Goal: Task Accomplishment & Management: Manage account settings

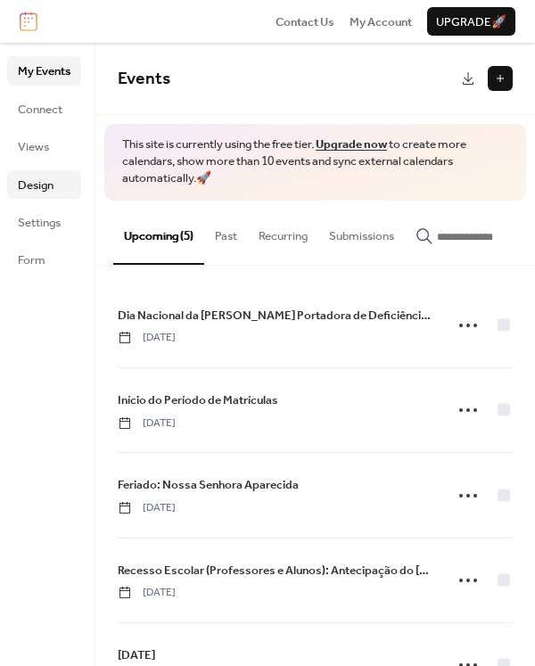
click at [44, 177] on span "Design" at bounding box center [36, 186] width 36 height 18
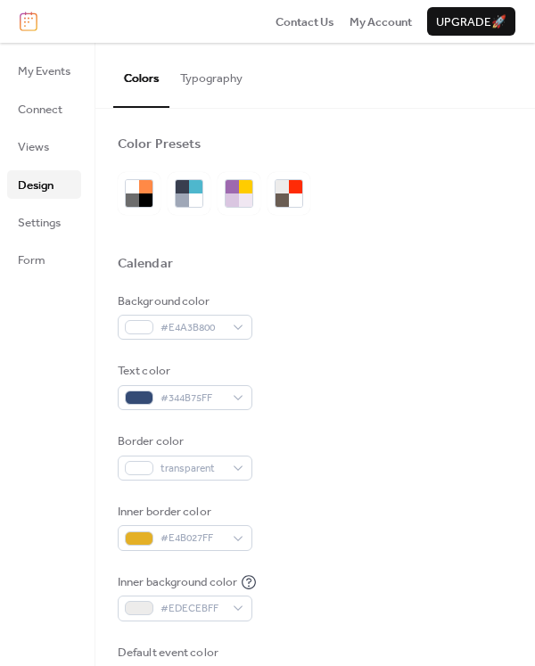
click at [240, 76] on button "Typography" at bounding box center [211, 74] width 84 height 62
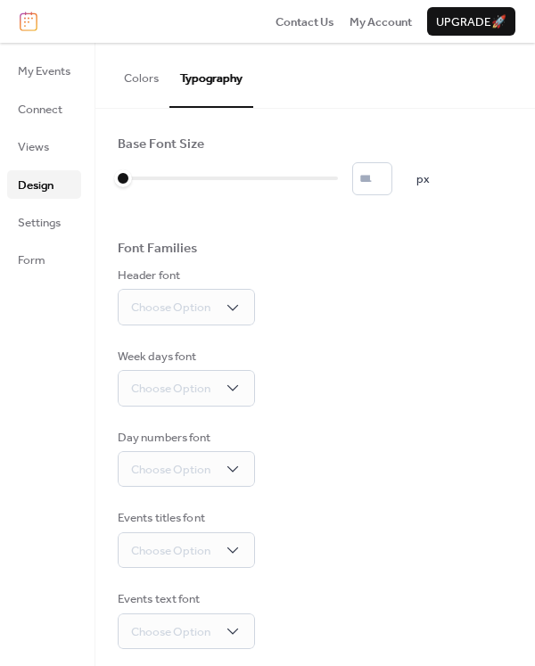
click at [152, 82] on button "Colors" at bounding box center [141, 74] width 56 height 62
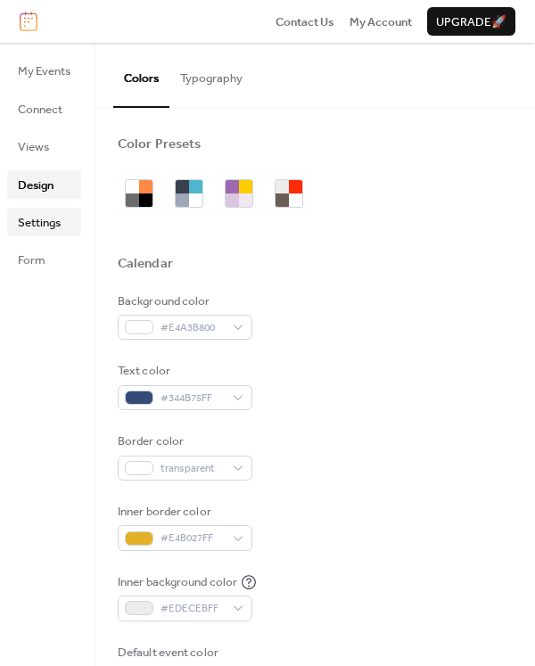
click at [41, 218] on span "Settings" at bounding box center [39, 223] width 43 height 18
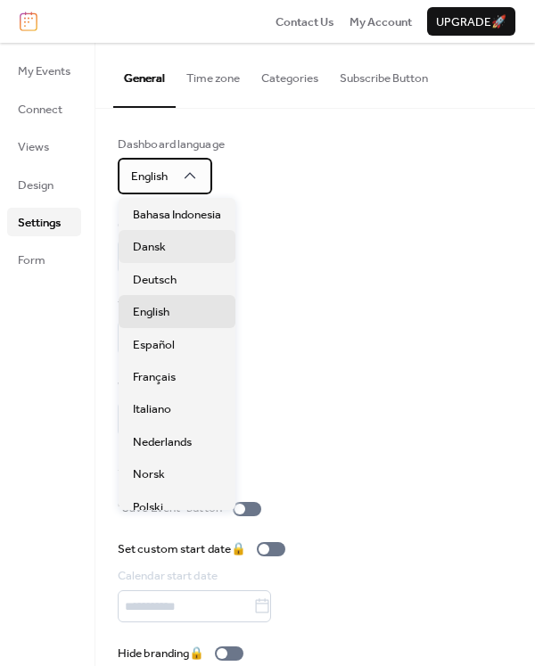
scroll to position [89, 0]
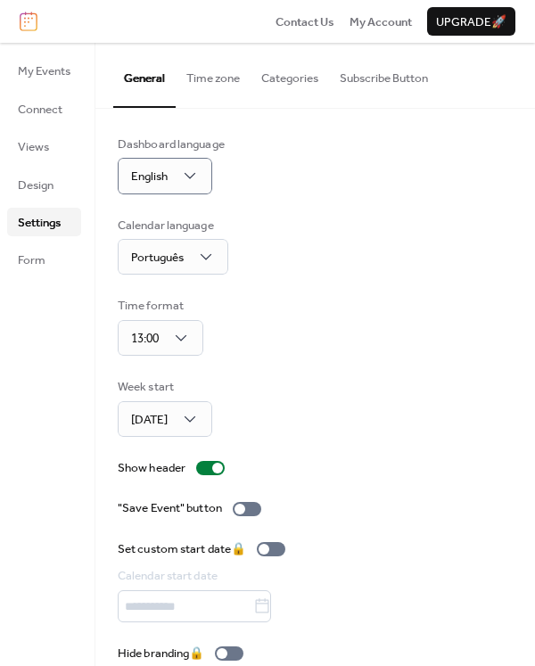
click at [384, 203] on div "Dashboard language English Calendar language Português Time format 13:00 Week s…" at bounding box center [315, 400] width 395 height 528
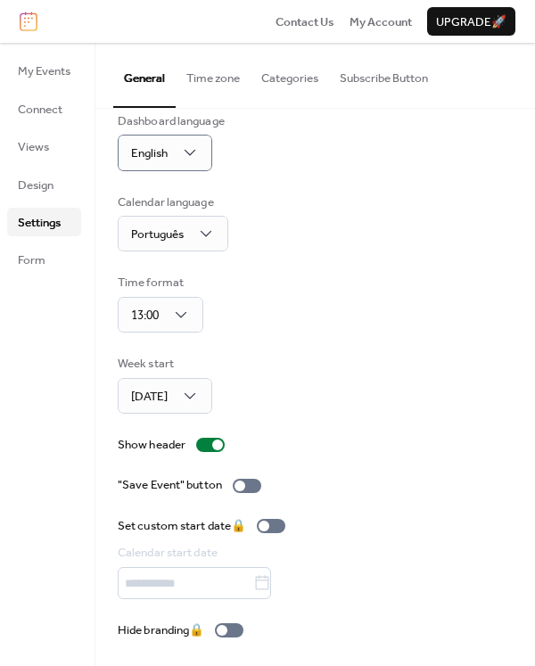
scroll to position [0, 0]
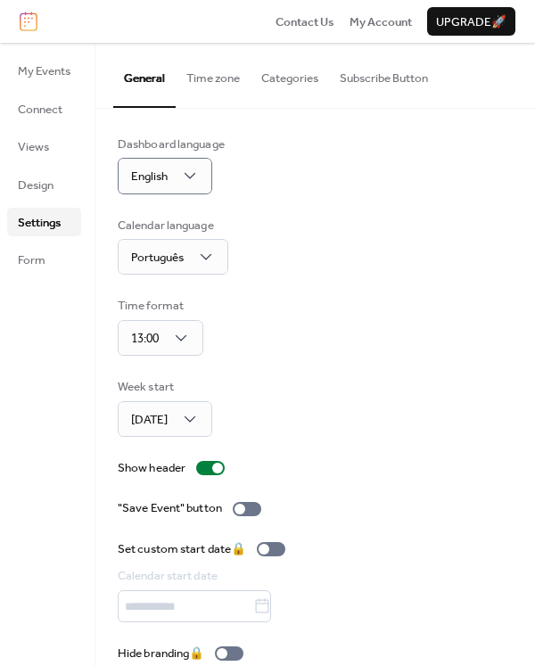
click at [295, 81] on button "Categories" at bounding box center [290, 74] width 78 height 62
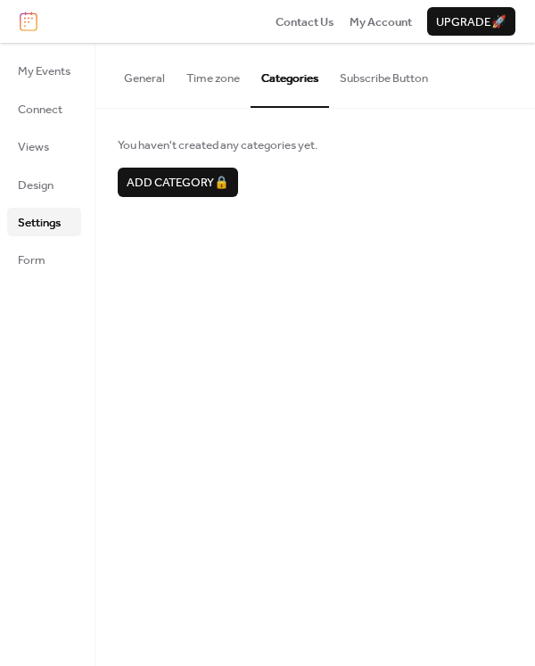
click at [386, 87] on button "Subscribe Button" at bounding box center [384, 74] width 110 height 62
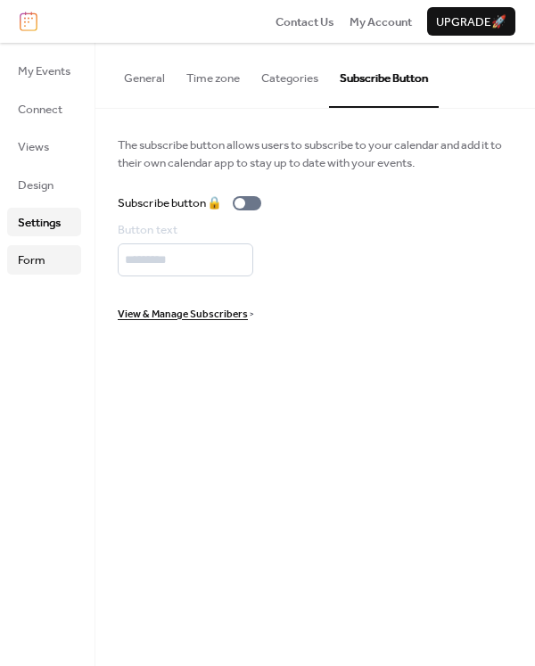
click at [48, 259] on link "Form" at bounding box center [44, 259] width 74 height 29
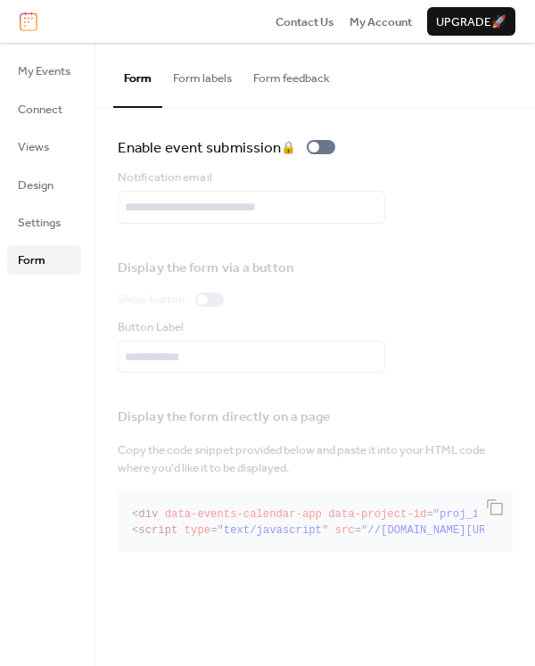
drag, startPoint x: 185, startPoint y: 85, endPoint x: 201, endPoint y: 78, distance: 18.1
click at [184, 85] on button "Form labels" at bounding box center [202, 74] width 80 height 62
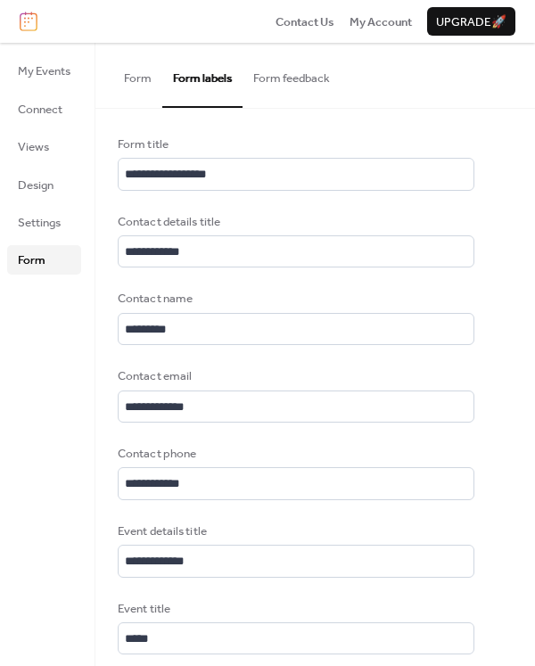
click at [306, 81] on button "Form feedback" at bounding box center [292, 74] width 98 height 62
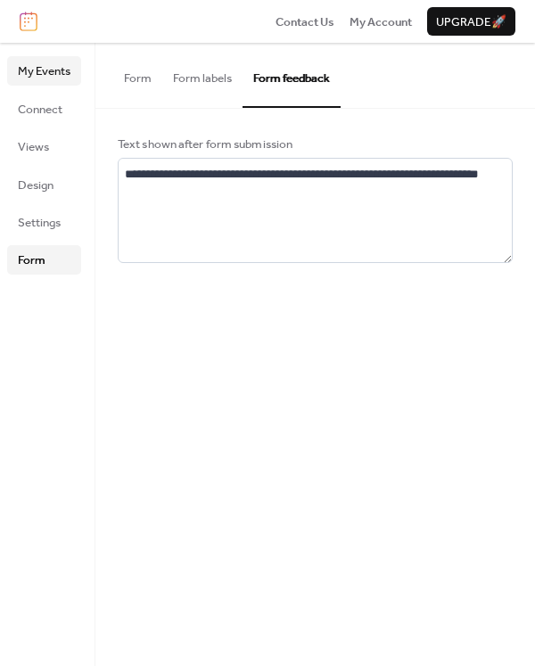
click at [52, 72] on span "My Events" at bounding box center [44, 71] width 53 height 18
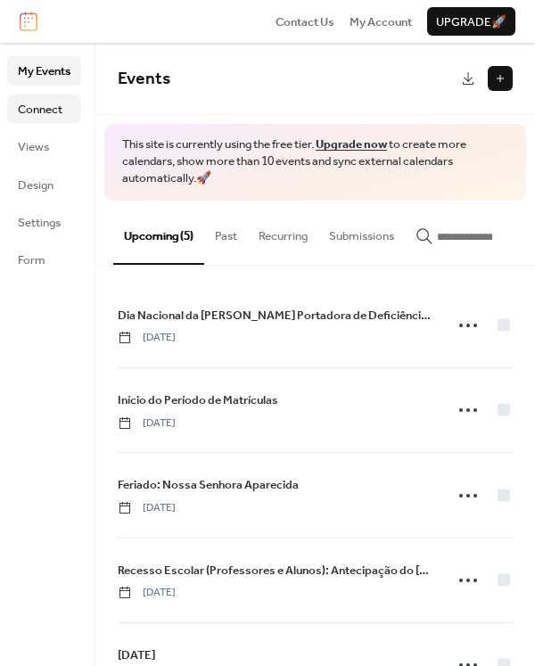
click at [41, 111] on span "Connect" at bounding box center [40, 110] width 45 height 18
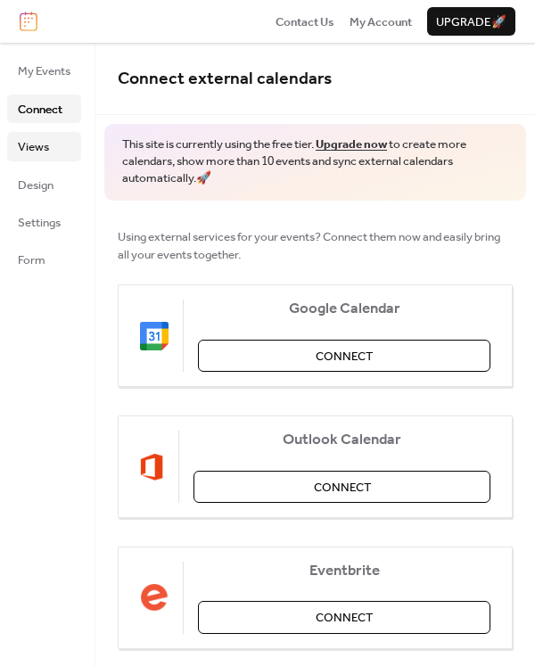
click at [45, 141] on span "Views" at bounding box center [33, 147] width 31 height 18
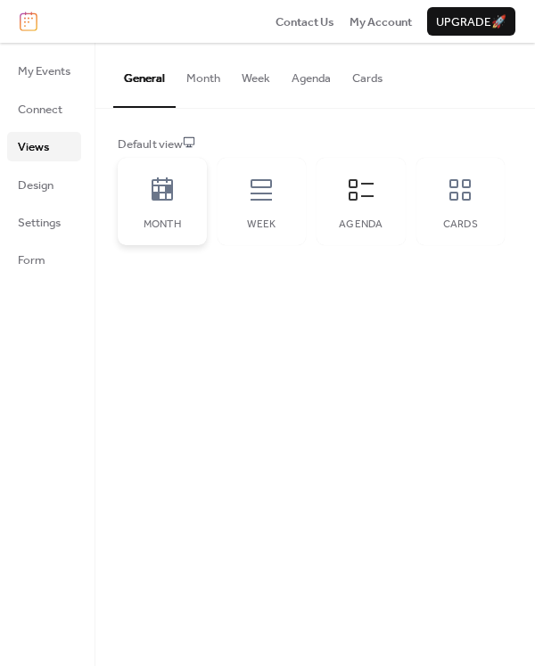
click at [165, 201] on icon at bounding box center [162, 190] width 29 height 29
click at [229, 197] on div "Week" at bounding box center [262, 201] width 89 height 87
click at [353, 211] on div "Agenda" at bounding box center [360, 201] width 89 height 87
click at [447, 210] on div "Cards" at bounding box center [460, 201] width 89 height 87
click at [341, 181] on div "Agenda" at bounding box center [360, 201] width 89 height 87
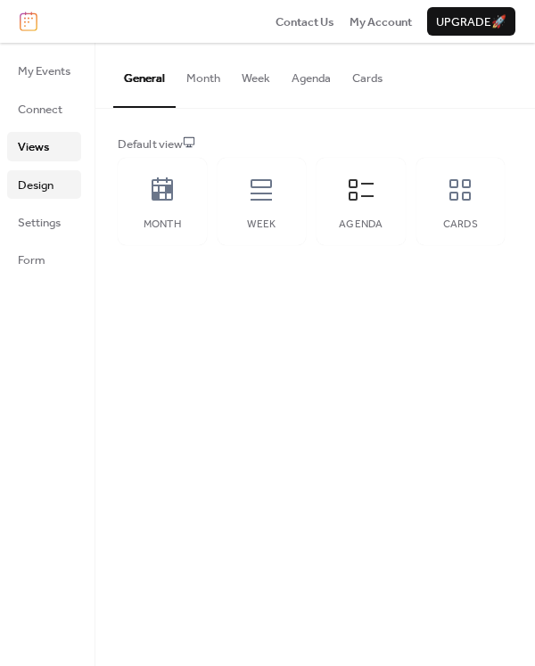
click at [64, 187] on link "Design" at bounding box center [44, 184] width 74 height 29
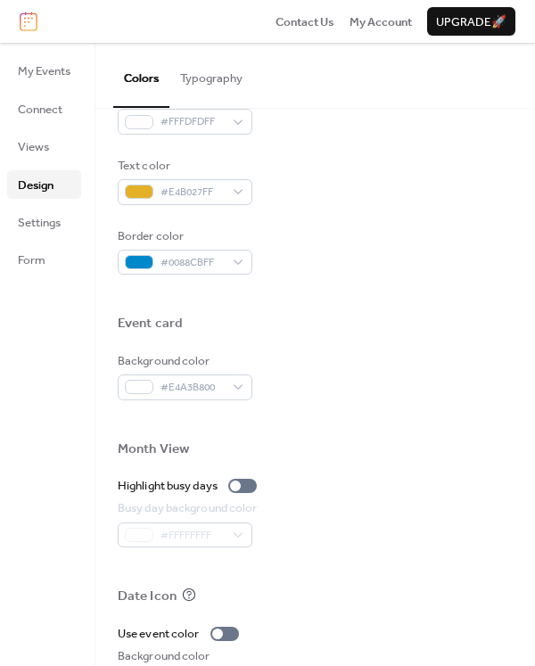
scroll to position [713, 0]
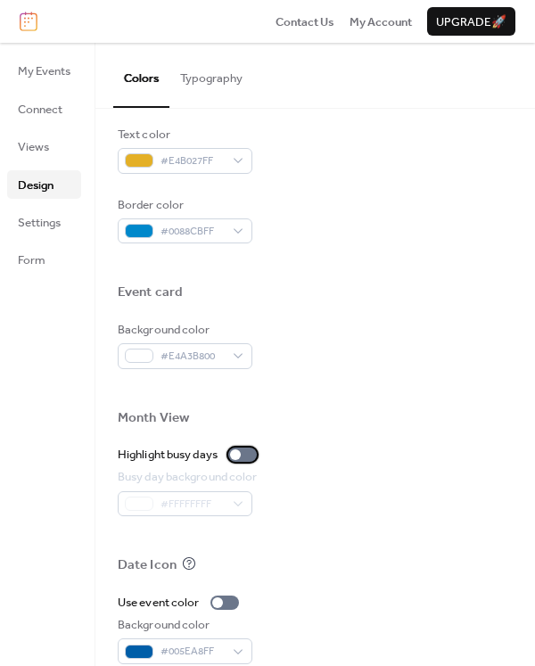
click at [255, 454] on div at bounding box center [242, 455] width 29 height 14
click at [255, 456] on div at bounding box center [249, 454] width 11 height 11
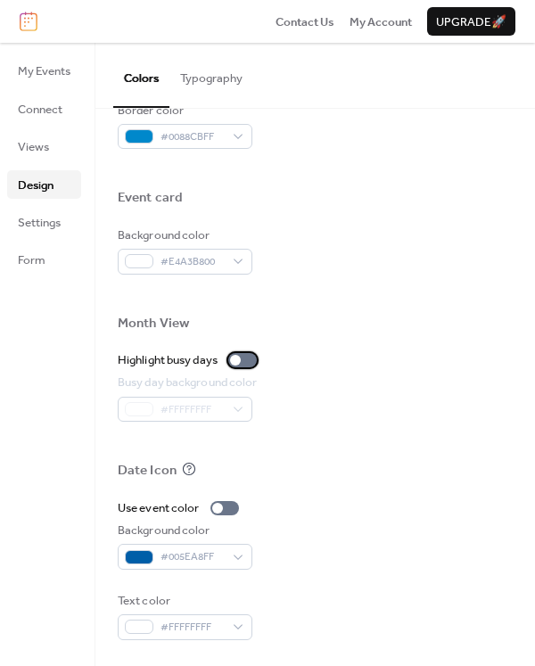
scroll to position [809, 0]
click at [233, 511] on div at bounding box center [224, 507] width 29 height 14
click at [233, 511] on div at bounding box center [231, 507] width 11 height 11
click at [232, 502] on div at bounding box center [224, 507] width 29 height 14
click at [232, 502] on div at bounding box center [231, 507] width 11 height 11
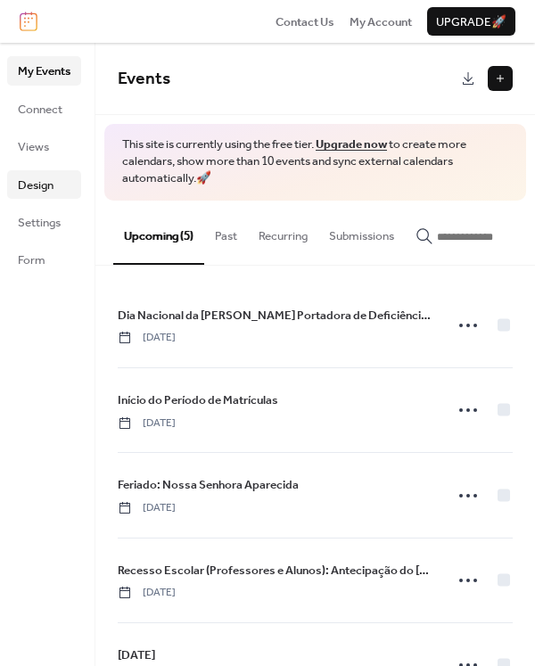
click at [37, 181] on span "Design" at bounding box center [36, 186] width 36 height 18
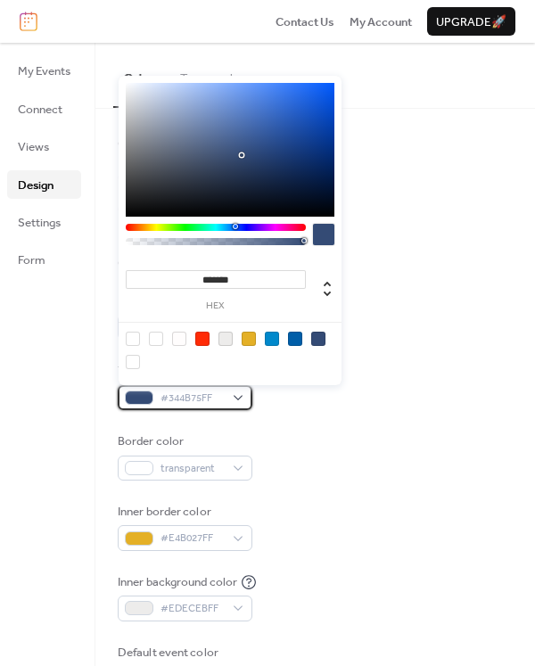
click at [241, 399] on div "#344B75FF" at bounding box center [185, 397] width 135 height 25
click at [208, 281] on input "*******" at bounding box center [216, 279] width 180 height 19
drag, startPoint x: 201, startPoint y: 278, endPoint x: 358, endPoint y: 278, distance: 156.0
click at [353, 280] on body "Contact Us My Account Upgrade 🚀 My Events Connect Views Design Settings Form De…" at bounding box center [267, 333] width 535 height 666
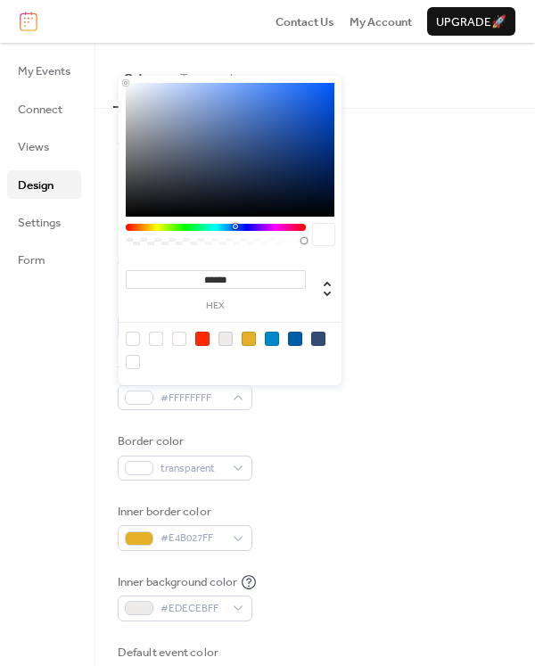
type input "*******"
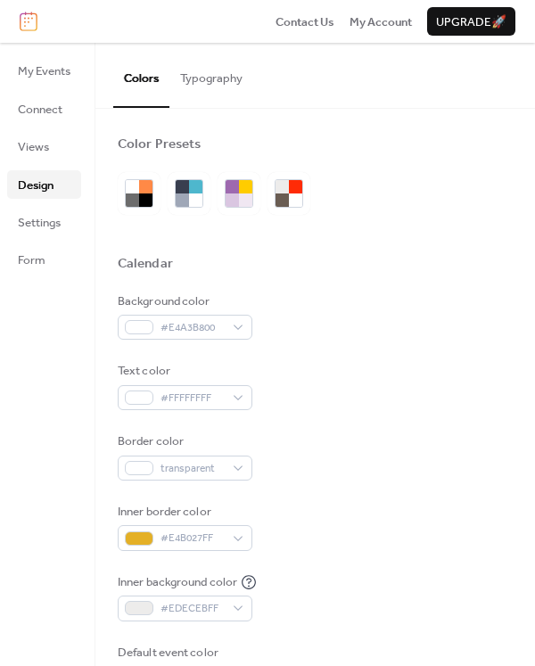
click at [473, 201] on div at bounding box center [315, 193] width 395 height 43
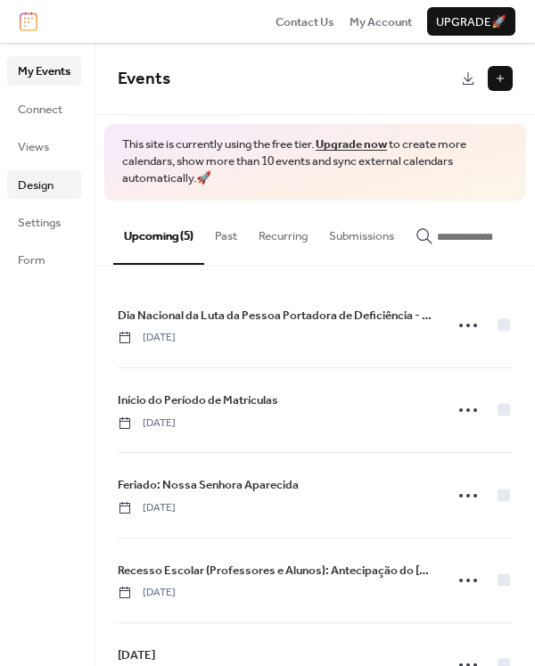
drag, startPoint x: 48, startPoint y: 184, endPoint x: 72, endPoint y: 184, distance: 24.1
click at [48, 184] on span "Design" at bounding box center [36, 186] width 36 height 18
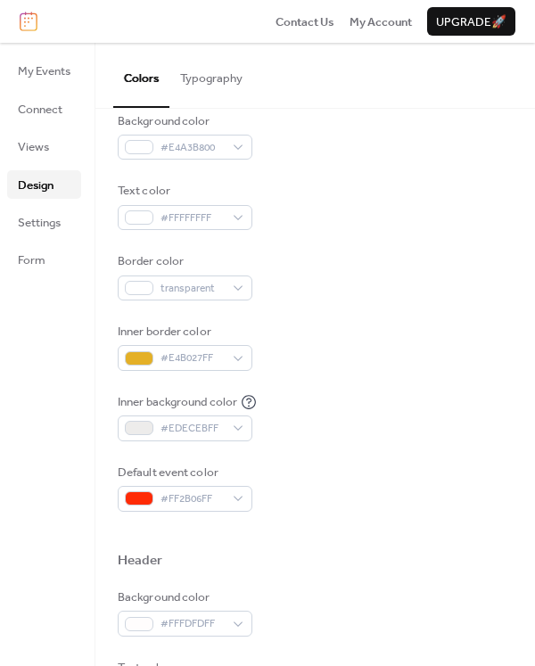
scroll to position [178, 0]
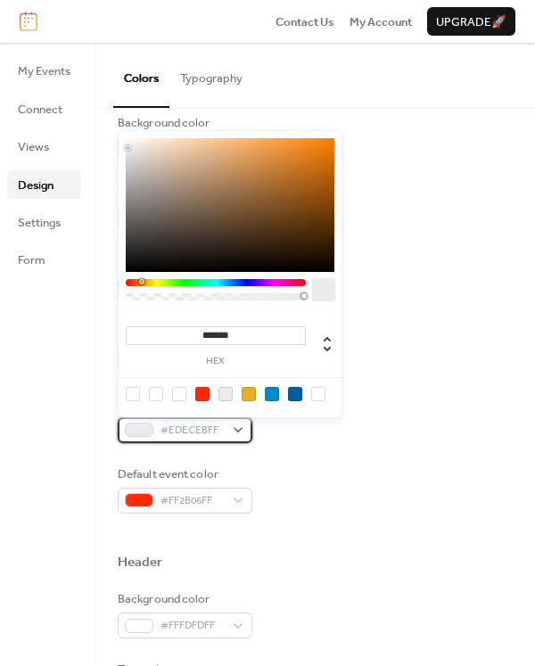
click at [244, 432] on div "#EDECEBFF" at bounding box center [185, 429] width 135 height 25
click at [203, 397] on div at bounding box center [202, 394] width 14 height 14
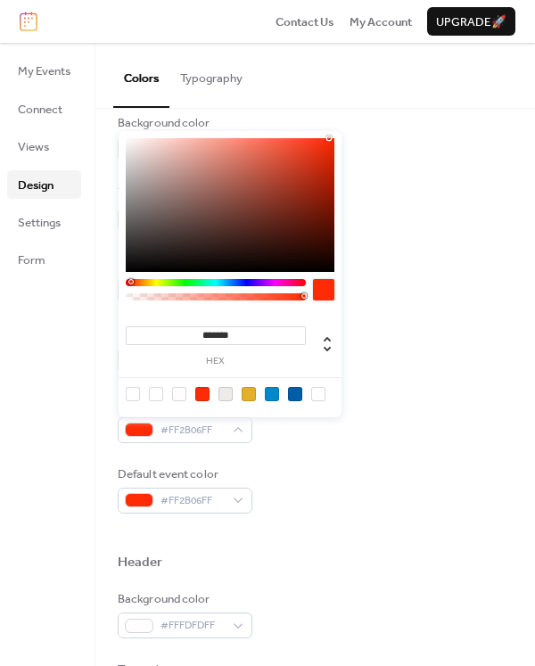
click at [129, 396] on div at bounding box center [133, 394] width 14 height 14
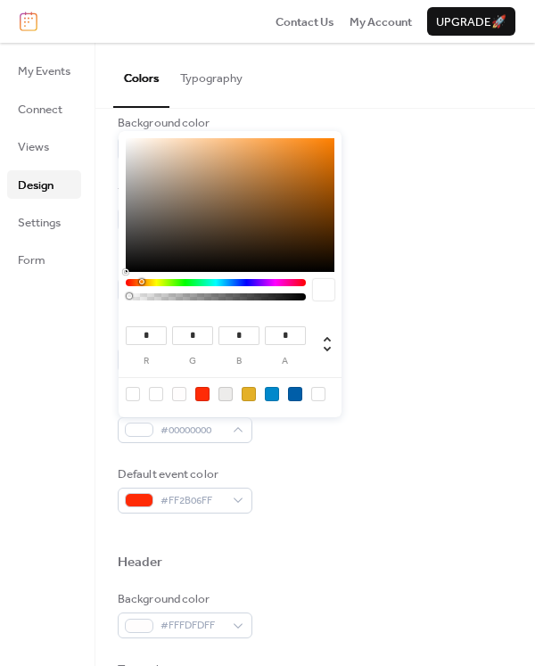
click at [226, 397] on div at bounding box center [225, 394] width 14 height 14
type input "***"
type input "*"
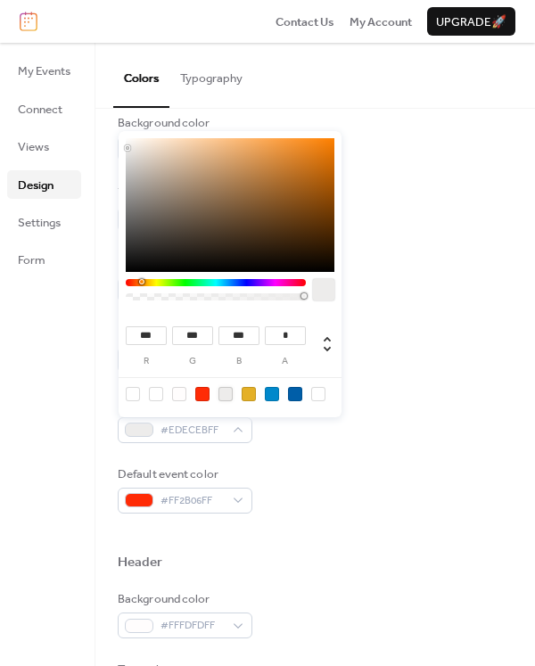
click at [407, 359] on div "Inner border color #E4B027FF" at bounding box center [315, 349] width 395 height 48
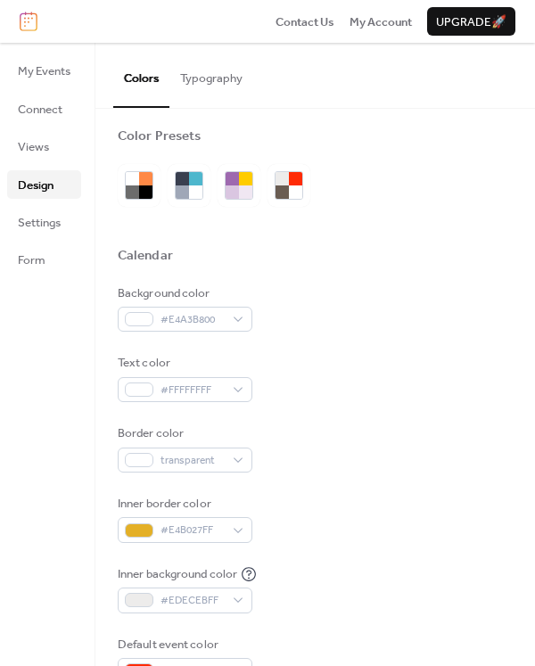
scroll to position [0, 0]
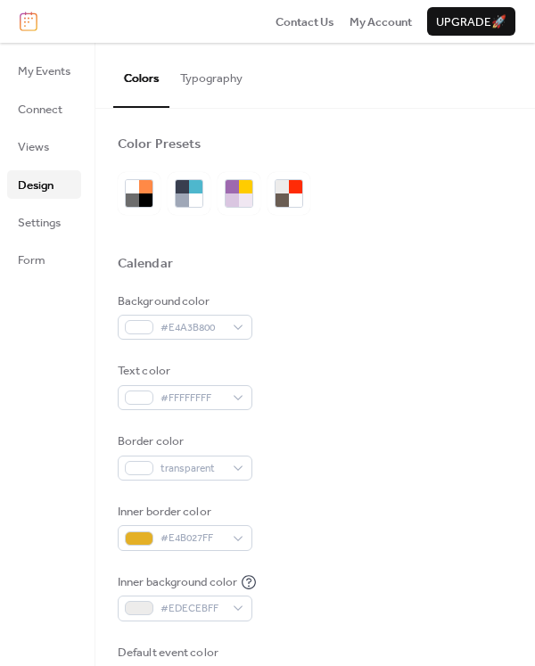
click at [214, 66] on button "Typography" at bounding box center [211, 74] width 84 height 62
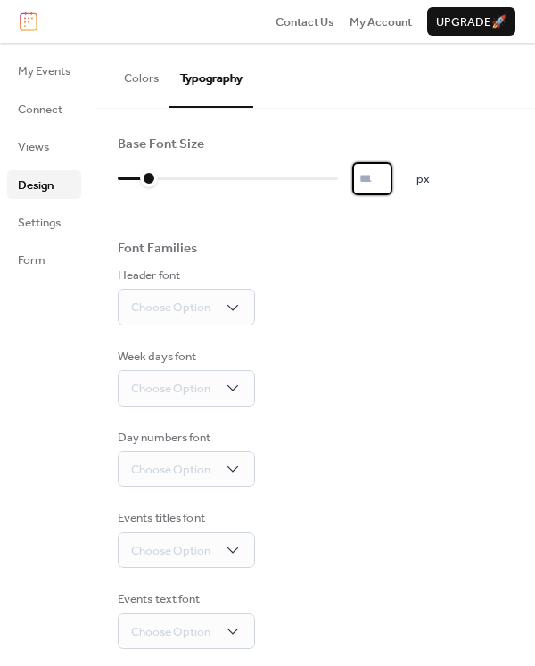
click at [391, 176] on input "*" at bounding box center [372, 178] width 40 height 32
type input "**"
click at [391, 176] on input "**" at bounding box center [372, 178] width 40 height 32
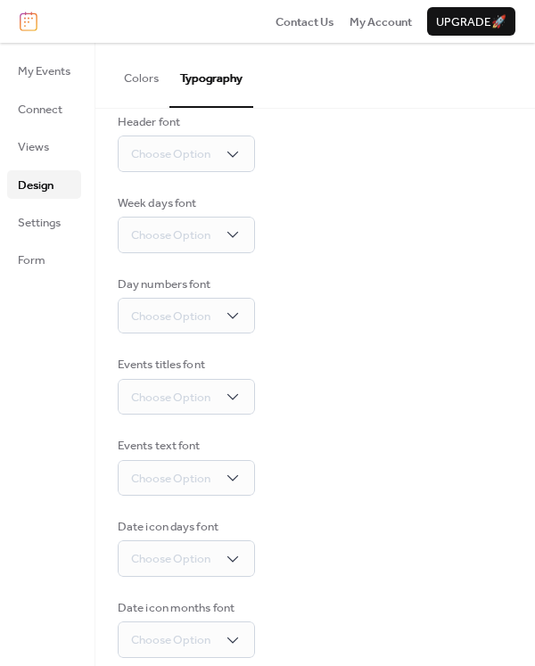
scroll to position [172, 0]
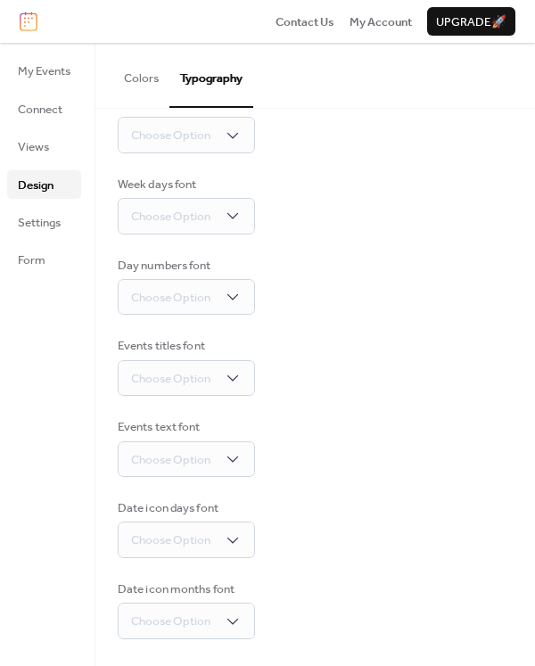
click at [395, 302] on div "Day numbers font Choose Option" at bounding box center [315, 286] width 395 height 59
click at [127, 80] on button "Colors" at bounding box center [141, 74] width 56 height 62
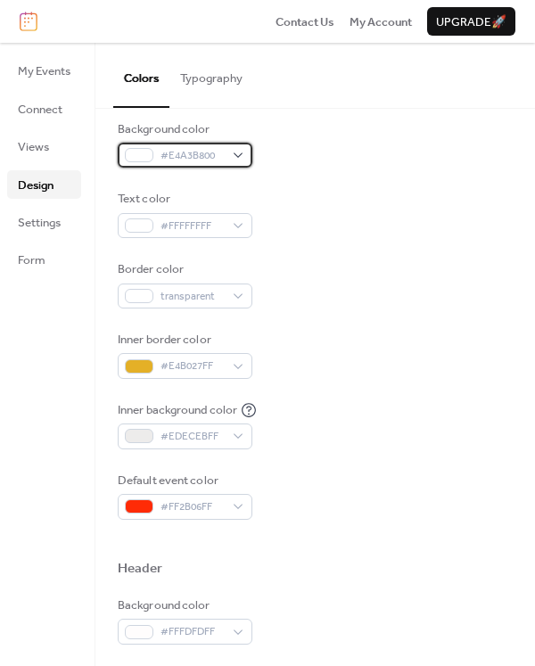
click at [235, 150] on div "#E4A3B800" at bounding box center [185, 155] width 135 height 25
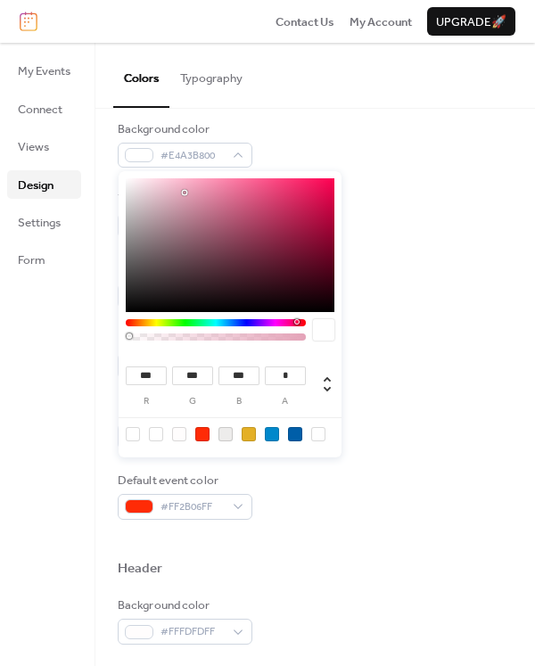
click at [370, 179] on div "Background color #E4A3B800 Text color #FFFFFFFF Border color transparent Inner …" at bounding box center [315, 319] width 395 height 399
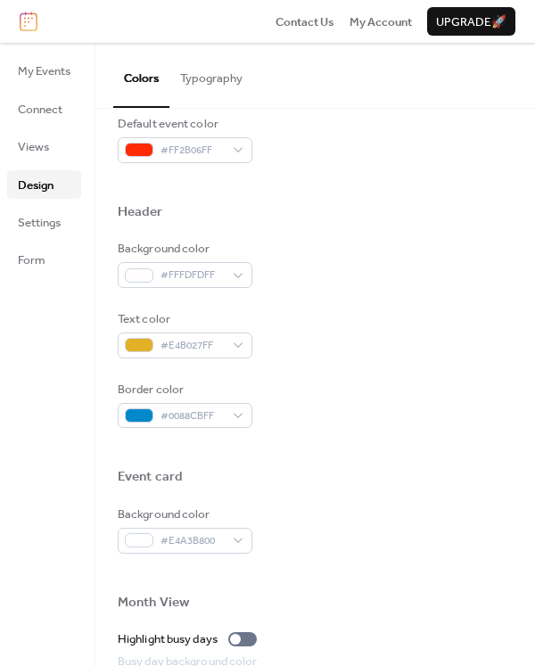
scroll to position [707, 0]
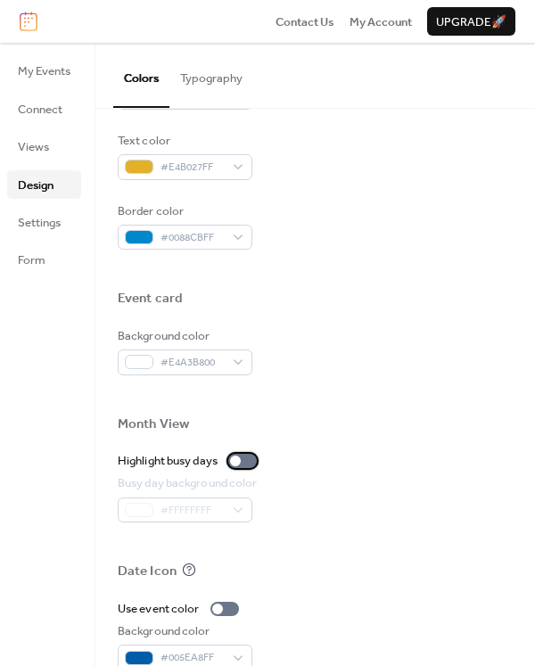
click at [245, 467] on div at bounding box center [242, 461] width 29 height 14
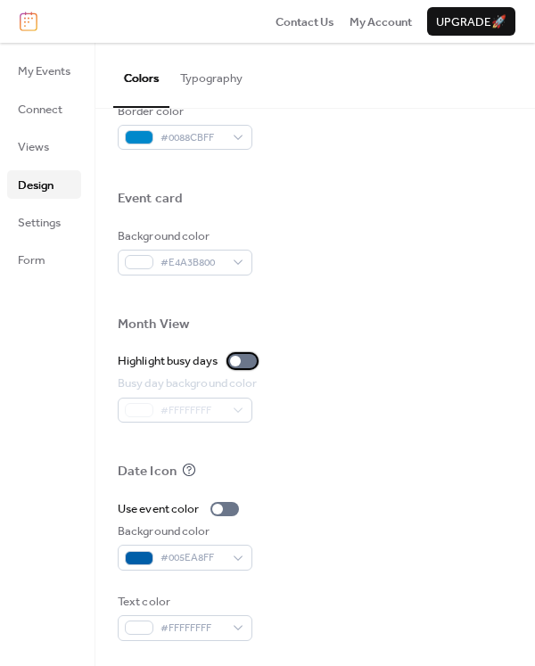
scroll to position [809, 0]
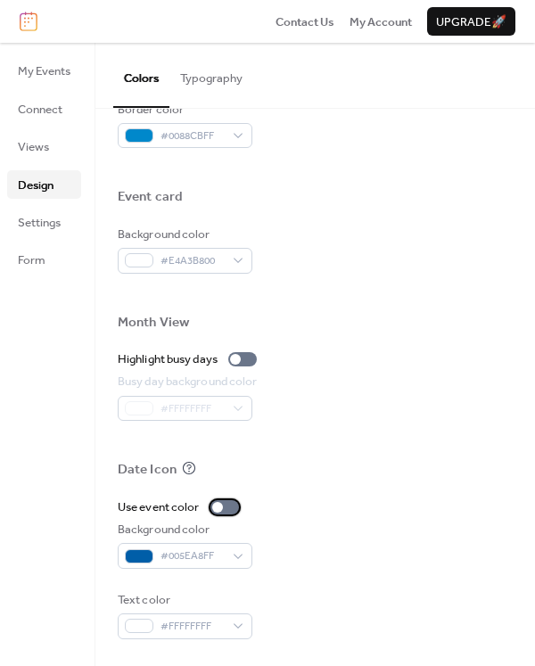
click at [219, 510] on div at bounding box center [217, 507] width 11 height 11
click at [219, 510] on div at bounding box center [224, 507] width 29 height 14
click at [219, 510] on div at bounding box center [217, 507] width 11 height 11
click at [223, 509] on div at bounding box center [224, 507] width 29 height 14
click at [223, 509] on div at bounding box center [217, 507] width 11 height 11
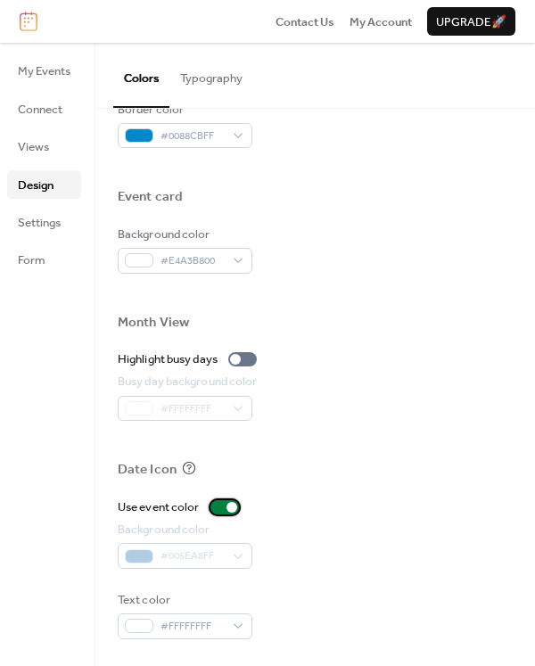
click at [223, 508] on div at bounding box center [224, 507] width 29 height 14
click at [226, 508] on div at bounding box center [224, 507] width 29 height 14
click at [227, 508] on div at bounding box center [231, 507] width 11 height 11
click at [227, 508] on div at bounding box center [224, 507] width 29 height 14
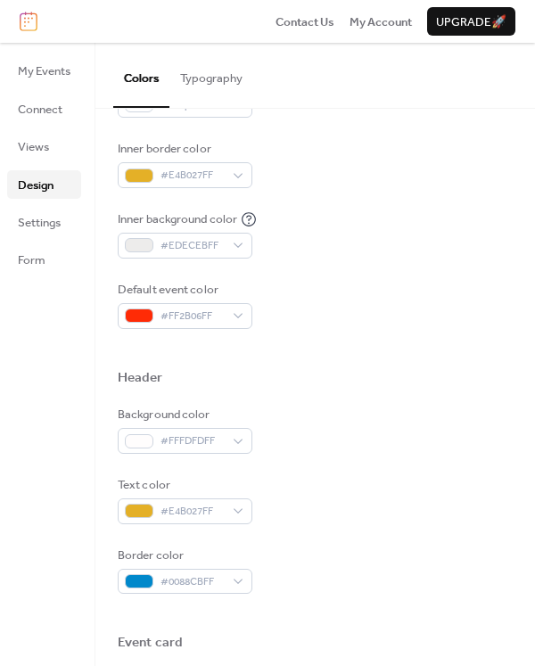
scroll to position [452, 0]
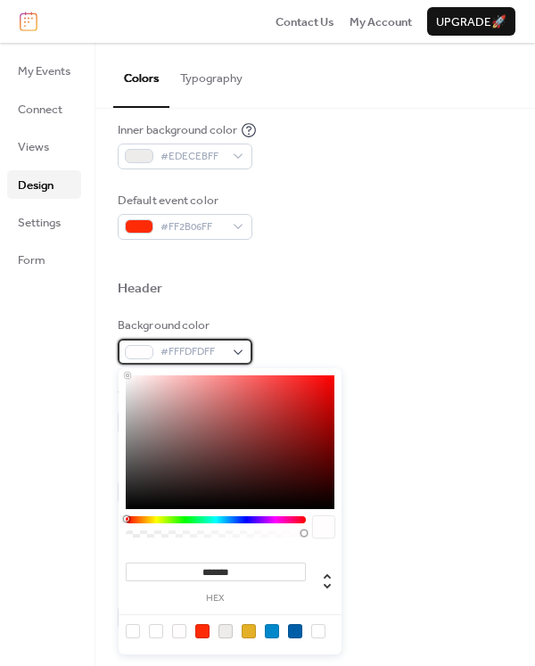
click at [243, 351] on div "#FFFDFDFF" at bounding box center [185, 351] width 135 height 25
click at [394, 281] on div "Header" at bounding box center [315, 291] width 395 height 22
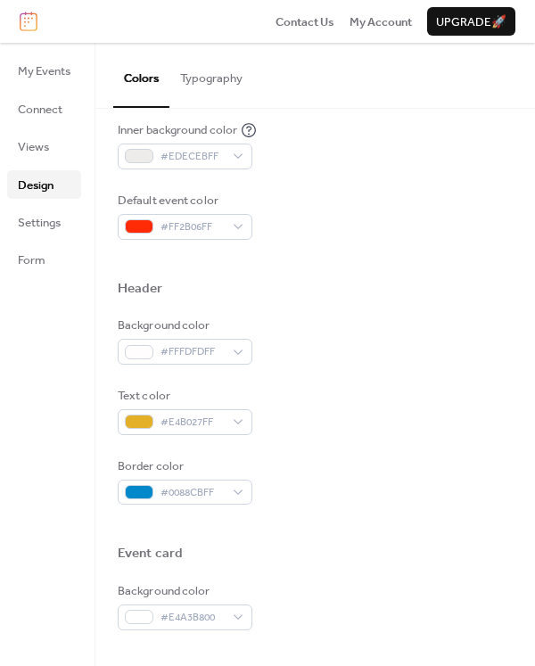
scroll to position [363, 0]
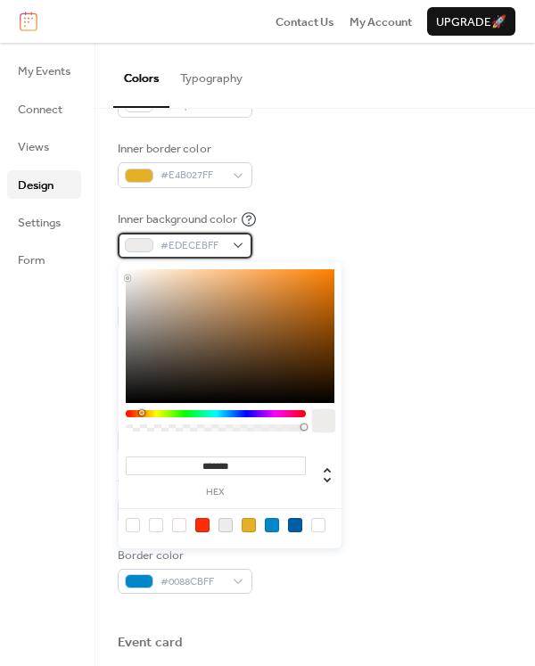
click at [241, 243] on div "#EDECEBFF" at bounding box center [185, 245] width 135 height 25
click at [272, 524] on div at bounding box center [272, 525] width 14 height 14
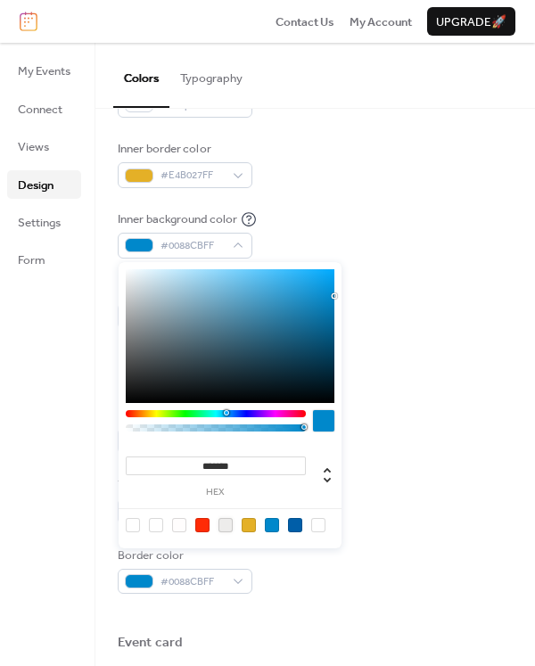
click at [230, 522] on div at bounding box center [225, 525] width 14 height 14
type input "*******"
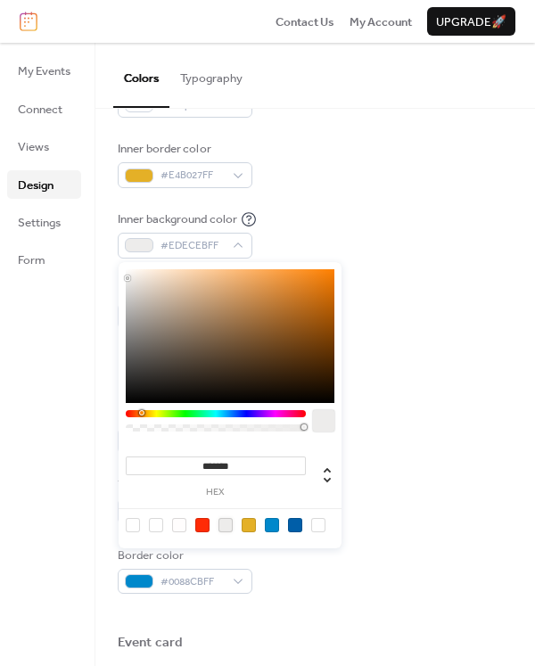
click at [418, 128] on div "Background color #E4A3B800 Text color #FFFFFFFF Border color transparent Inner …" at bounding box center [315, 129] width 395 height 399
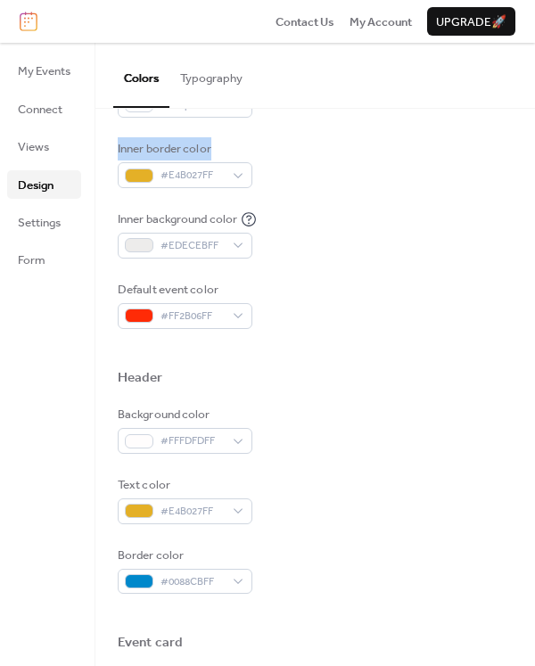
drag, startPoint x: 117, startPoint y: 145, endPoint x: 215, endPoint y: 151, distance: 98.2
click at [215, 151] on div "Color Presets Calendar Background color #E4A3B800 Text color #FFFFFFFF Border c…" at bounding box center [315, 429] width 440 height 1366
copy div "Inner border color"
click at [350, 230] on div "Inner background color #EDECEBFF" at bounding box center [315, 234] width 395 height 48
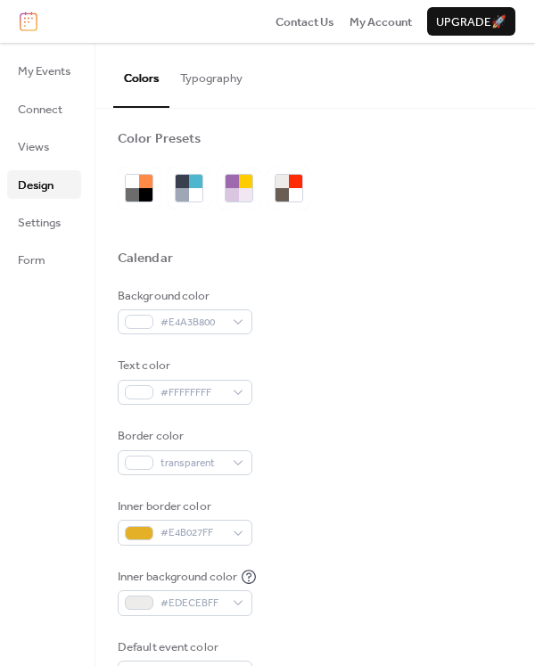
scroll to position [0, 0]
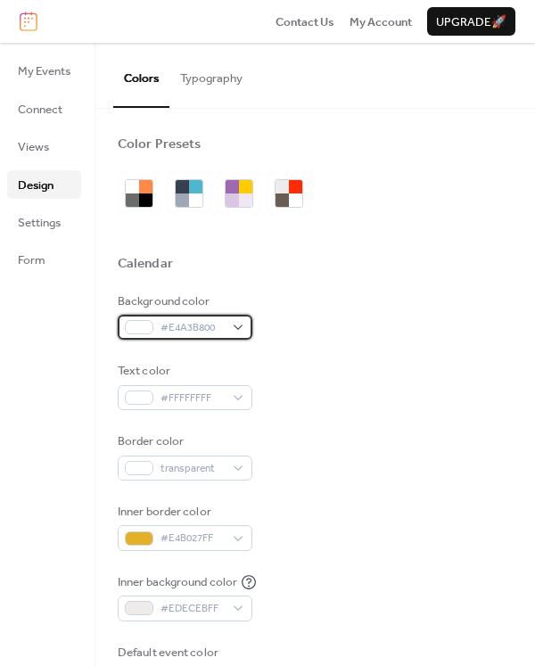
click at [245, 317] on div "#E4A3B800" at bounding box center [185, 327] width 135 height 25
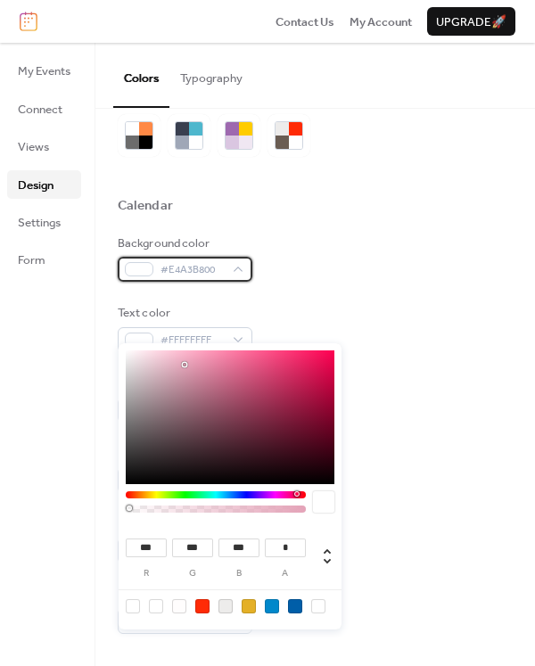
scroll to position [89, 0]
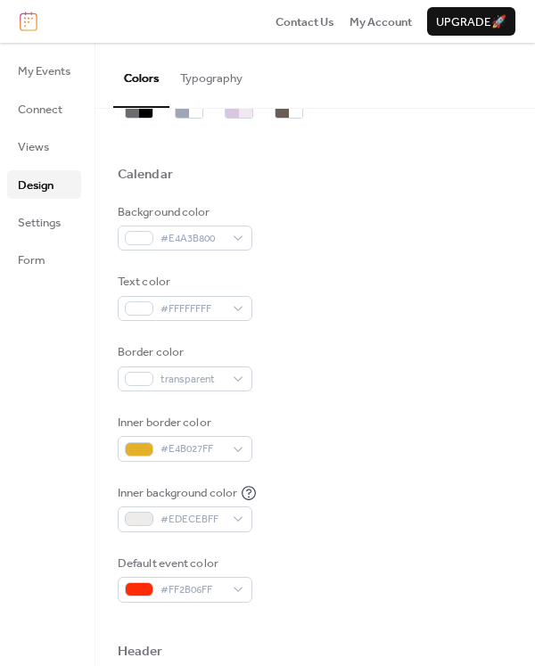
click at [401, 310] on div "Text color #FFFFFFFF" at bounding box center [315, 297] width 395 height 48
click at [244, 374] on div "transparent" at bounding box center [185, 378] width 135 height 25
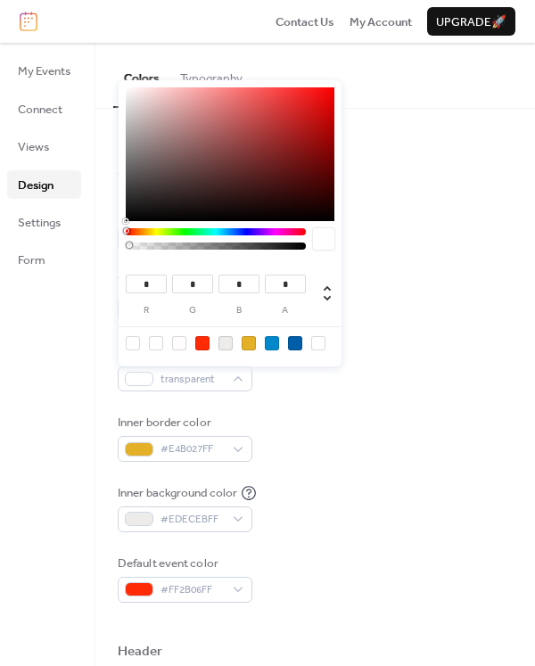
click at [430, 158] on div at bounding box center [315, 146] width 395 height 40
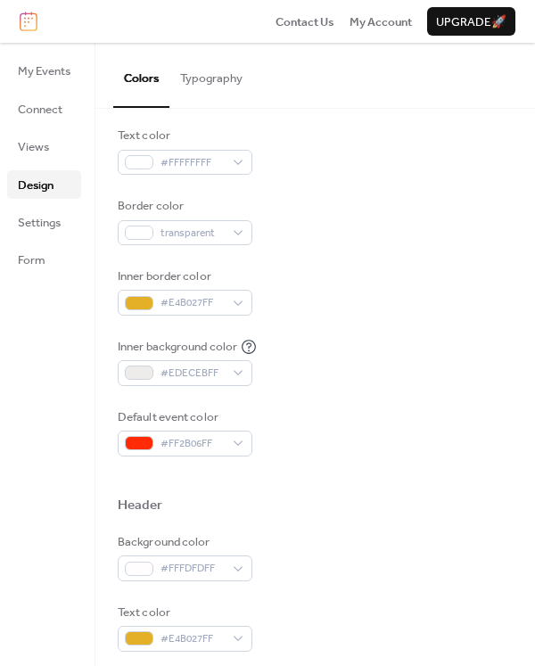
scroll to position [267, 0]
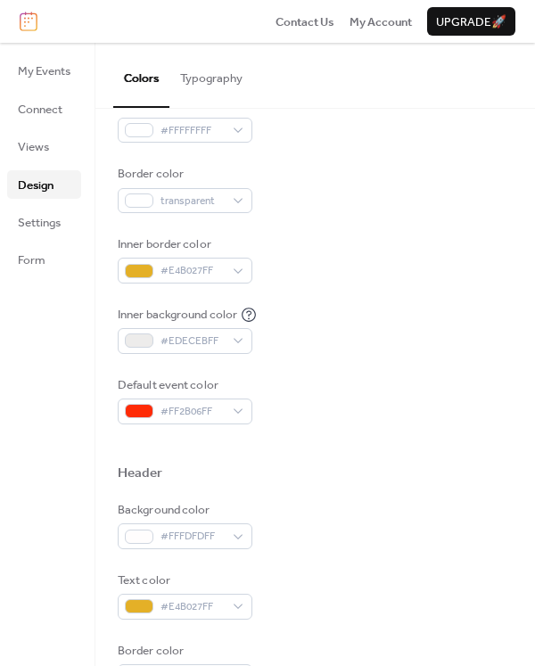
drag, startPoint x: 351, startPoint y: 248, endPoint x: 386, endPoint y: 238, distance: 36.1
click at [386, 238] on div "Inner border color #E4B027FF" at bounding box center [315, 259] width 395 height 48
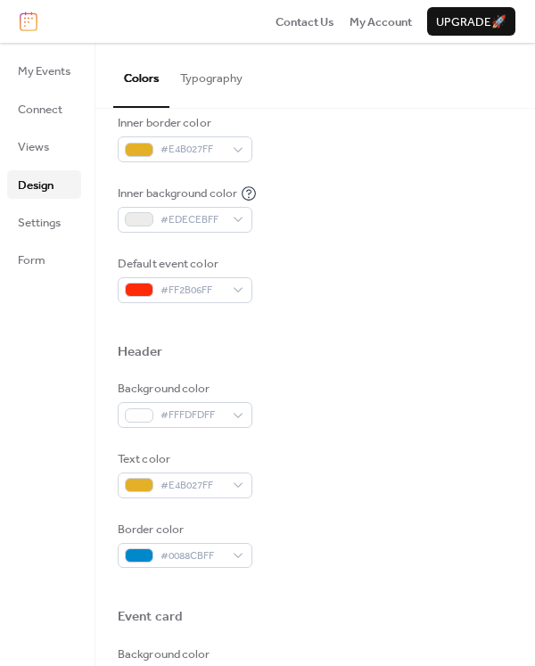
scroll to position [535, 0]
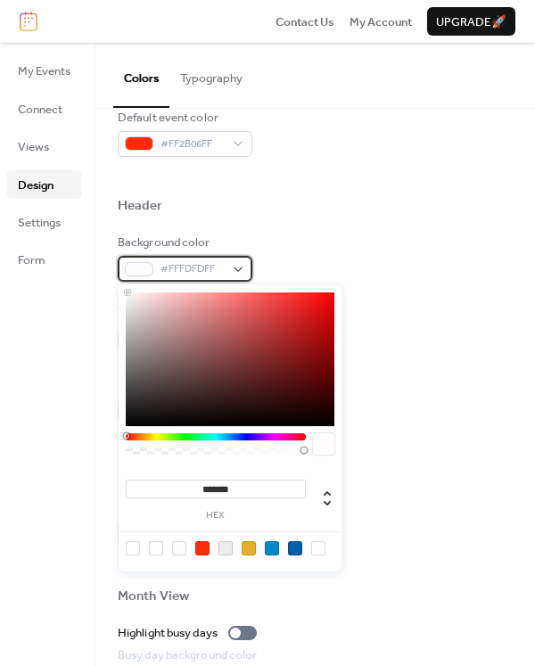
click at [237, 275] on div "#FFFDFDFF" at bounding box center [185, 268] width 135 height 25
click at [327, 504] on icon at bounding box center [327, 497] width 7 height 15
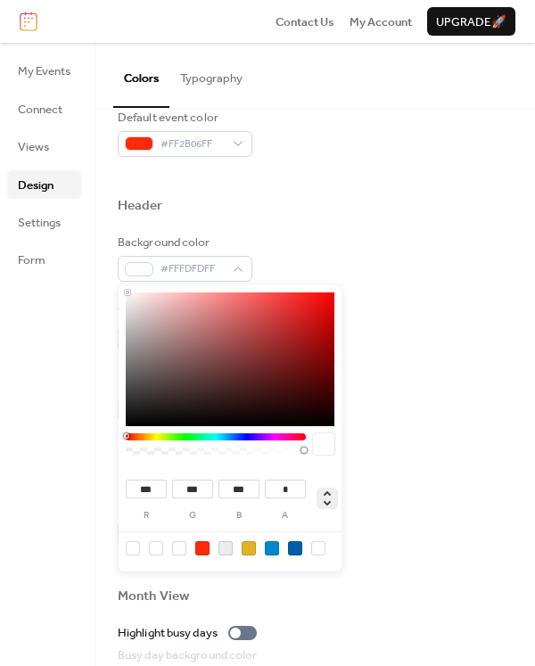
click at [327, 504] on icon at bounding box center [327, 497] width 7 height 15
type input "*"
type input "****"
click at [327, 504] on icon at bounding box center [327, 497] width 7 height 15
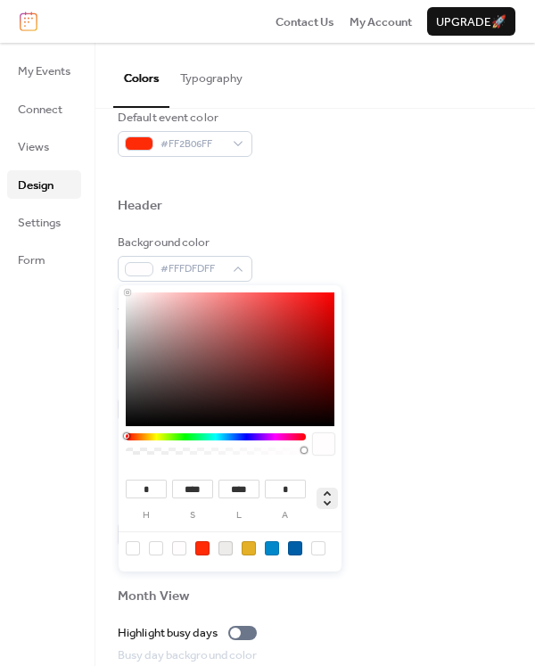
type input "*******"
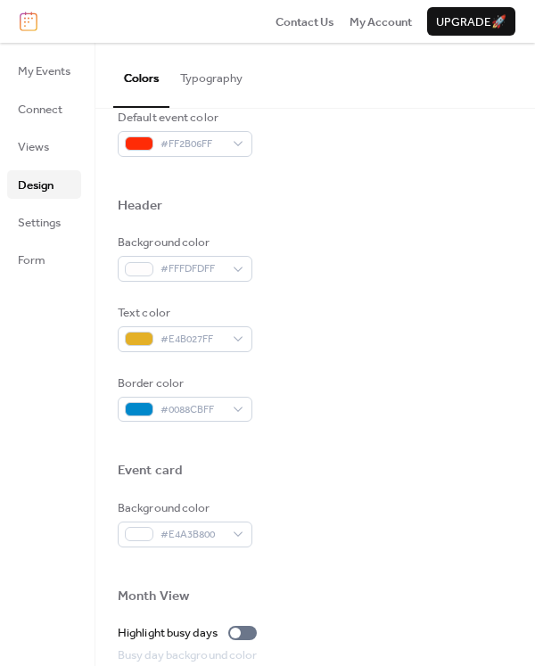
click at [378, 277] on div "Background color #FFFDFDFF" at bounding box center [315, 258] width 395 height 48
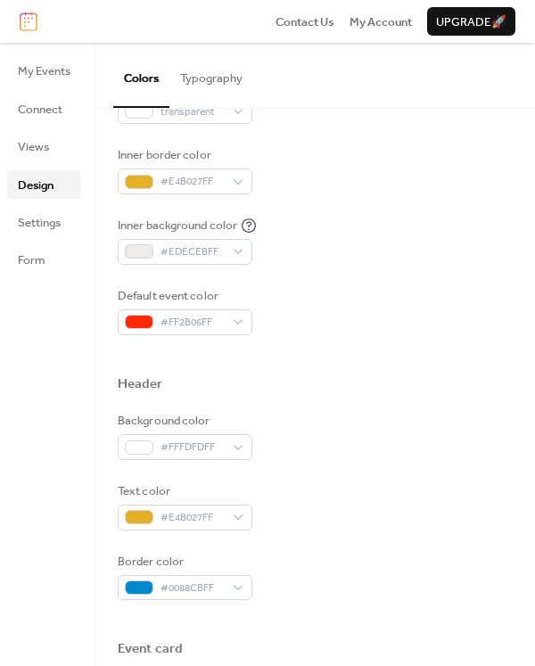
scroll to position [267, 0]
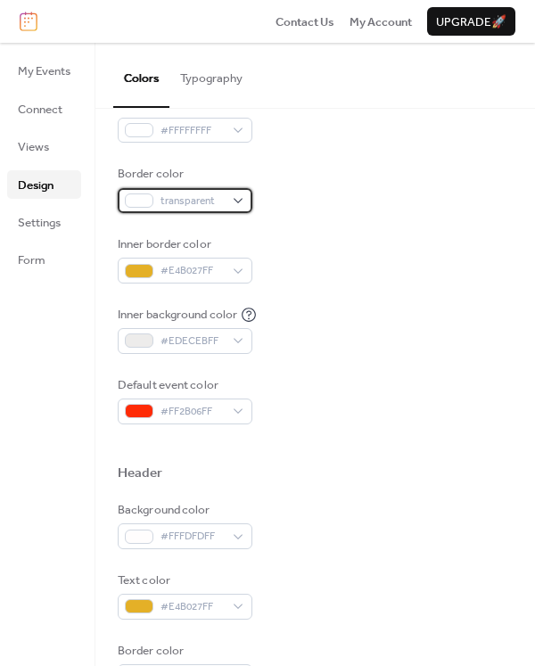
click at [244, 204] on div "transparent" at bounding box center [185, 200] width 135 height 25
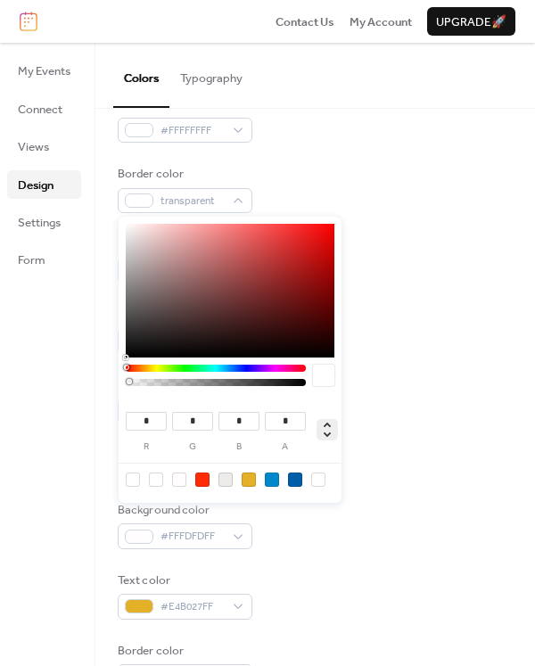
click at [327, 436] on icon at bounding box center [327, 430] width 7 height 15
type input "**"
click at [327, 436] on icon at bounding box center [327, 430] width 7 height 15
type input "*"
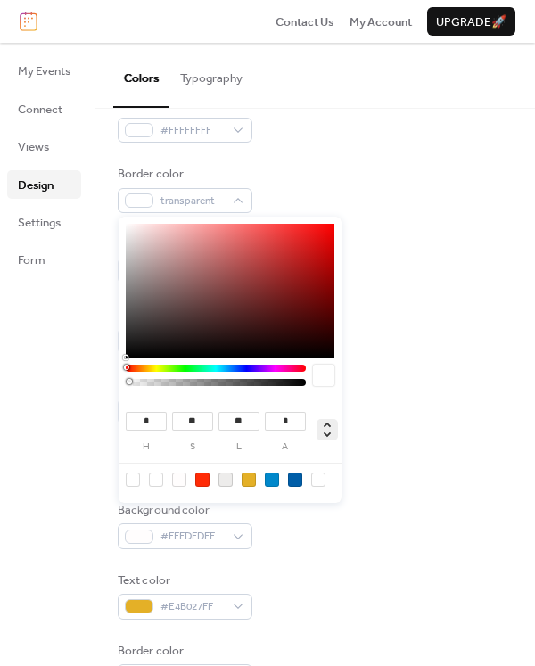
type input "*"
click at [409, 316] on div "Inner background color #EDECEBFF" at bounding box center [315, 330] width 395 height 48
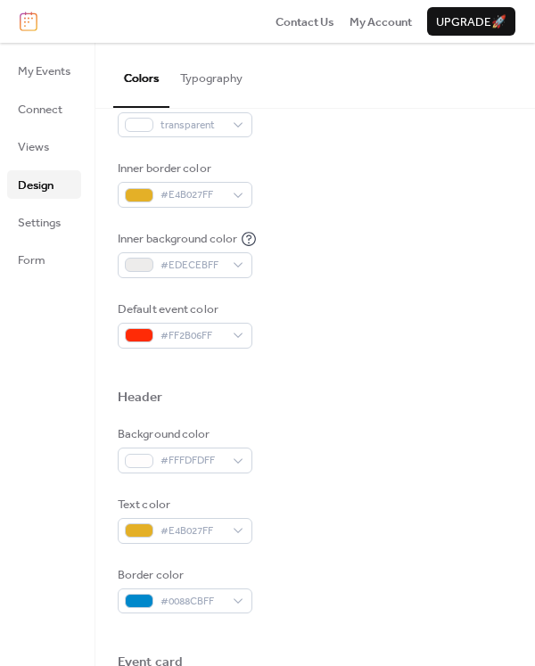
scroll to position [446, 0]
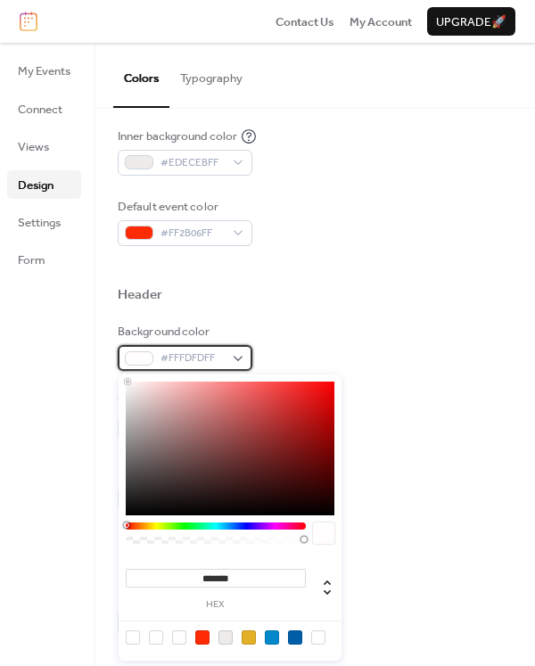
click at [244, 362] on div "#FFFDFDFF" at bounding box center [185, 357] width 135 height 25
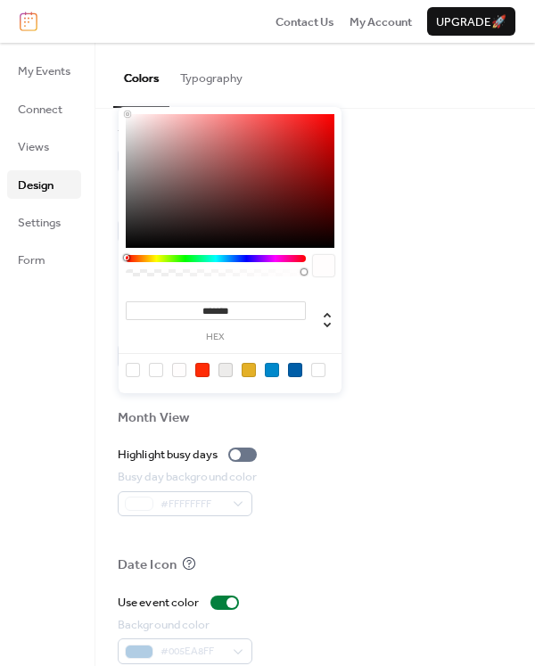
drag, startPoint x: 254, startPoint y: 309, endPoint x: 212, endPoint y: 316, distance: 42.4
click at [204, 313] on input "*******" at bounding box center [216, 310] width 180 height 19
click at [255, 304] on input "*******" at bounding box center [216, 310] width 180 height 19
drag, startPoint x: 253, startPoint y: 308, endPoint x: 204, endPoint y: 305, distance: 49.1
click at [200, 306] on input "*******" at bounding box center [216, 310] width 180 height 19
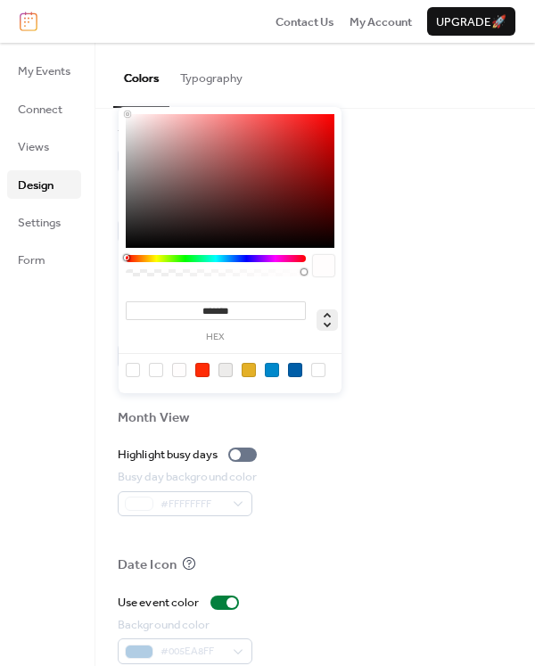
click at [326, 327] on icon at bounding box center [326, 319] width 21 height 21
drag, startPoint x: 146, startPoint y: 312, endPoint x: 120, endPoint y: 315, distance: 26.0
click at [120, 315] on div "*** r" at bounding box center [143, 321] width 46 height 44
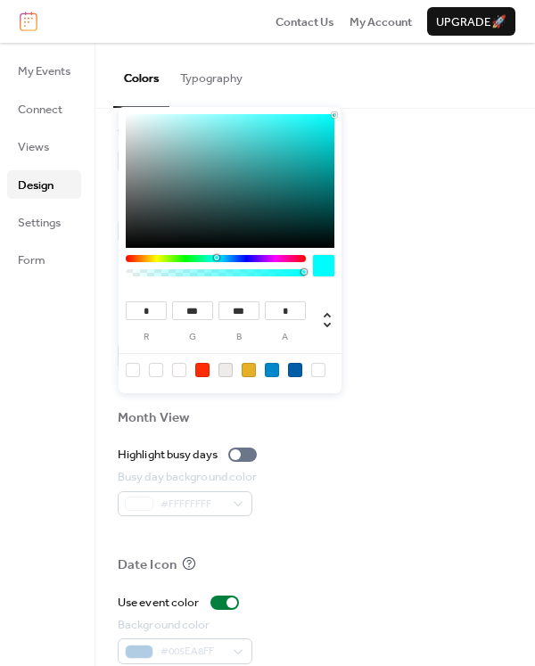
type input "*"
drag, startPoint x: 203, startPoint y: 313, endPoint x: 158, endPoint y: 311, distance: 45.5
click at [155, 313] on div "* r *** g *** b * a" at bounding box center [212, 321] width 185 height 44
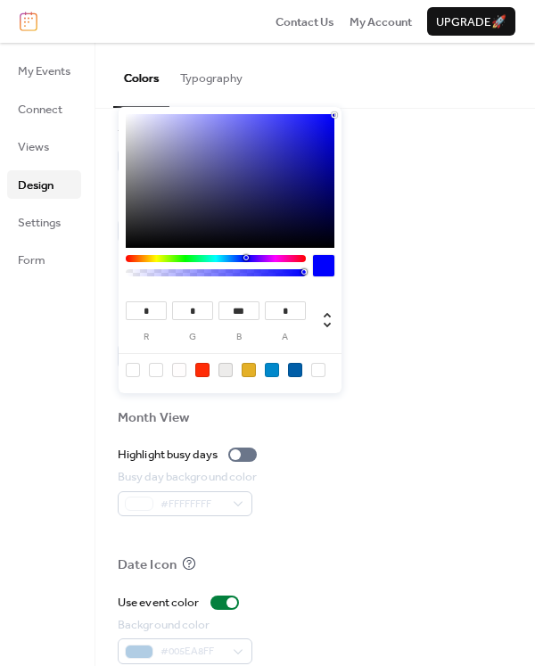
type input "*"
click at [201, 309] on div "* r * g *** b * a" at bounding box center [212, 321] width 185 height 44
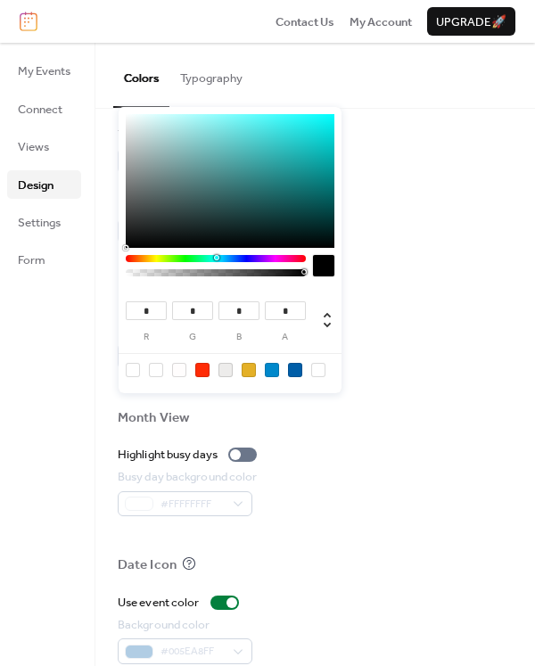
type input "*"
drag, startPoint x: 278, startPoint y: 313, endPoint x: 251, endPoint y: 313, distance: 26.7
click at [251, 313] on div "* r * g * b * a" at bounding box center [212, 321] width 185 height 44
type input "*"
click at [292, 371] on div at bounding box center [295, 370] width 14 height 14
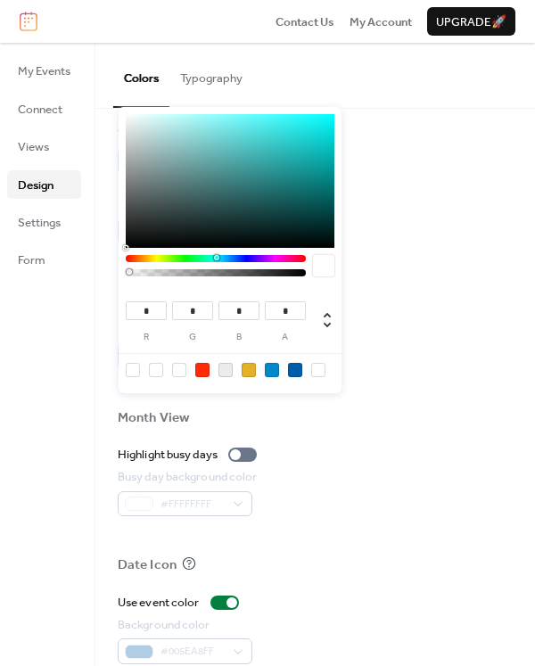
type input "**"
type input "***"
type input "*"
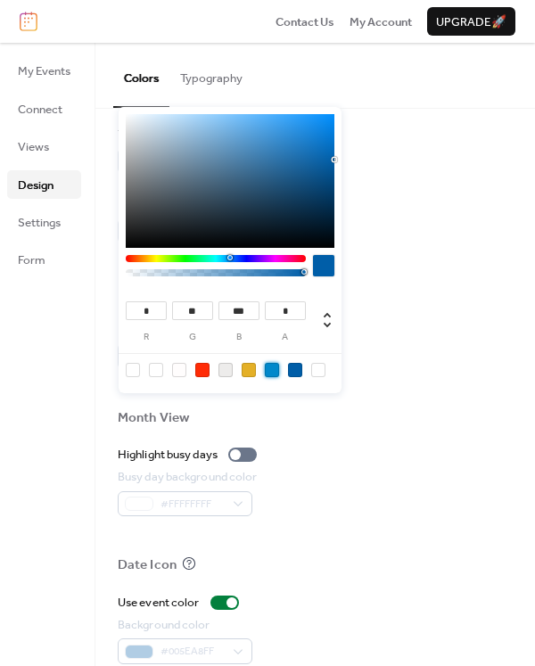
click at [269, 369] on div at bounding box center [272, 370] width 14 height 14
type input "***"
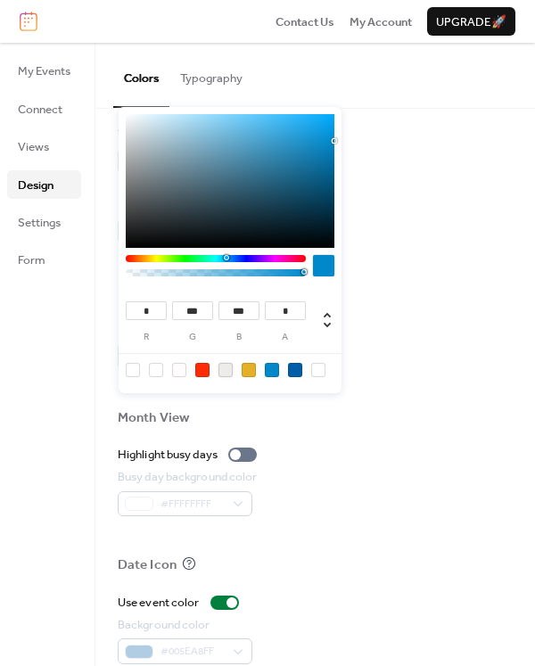
click at [222, 370] on div at bounding box center [225, 370] width 14 height 14
type input "***"
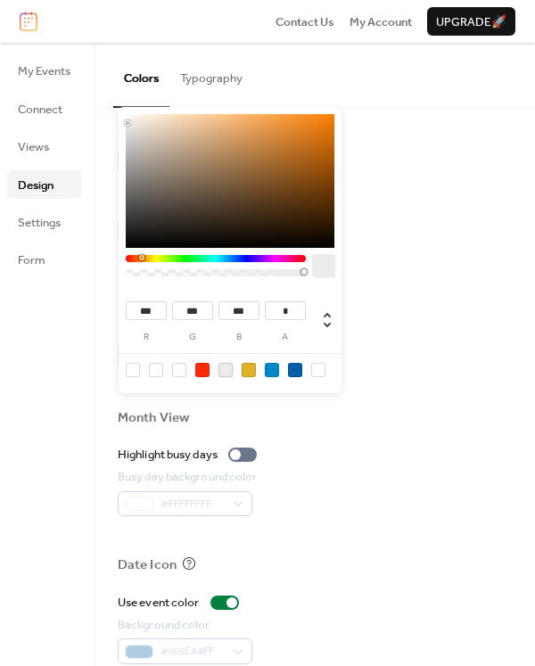
click at [317, 371] on div at bounding box center [318, 370] width 14 height 14
type input "***"
type input "*"
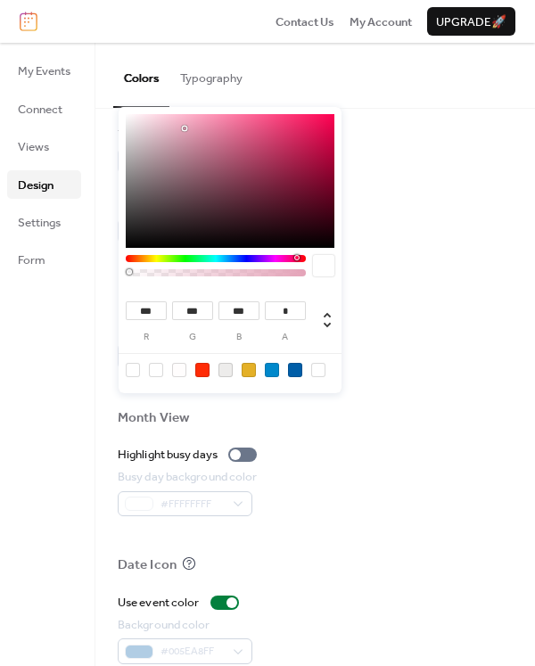
click at [130, 372] on div at bounding box center [133, 370] width 14 height 14
type input "*"
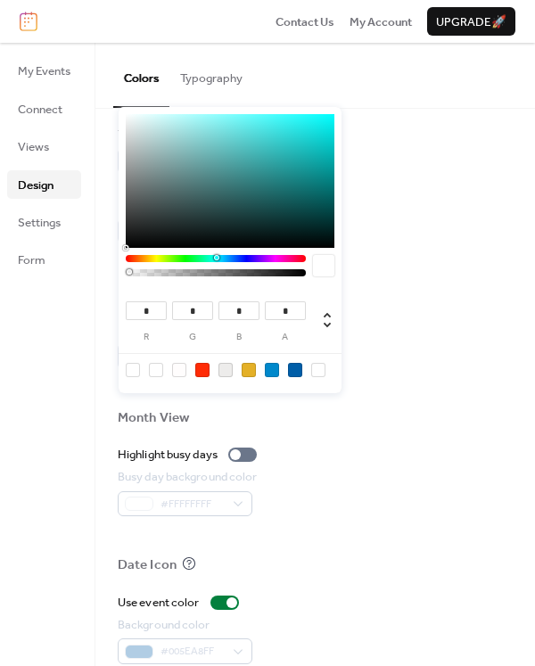
click at [153, 368] on div at bounding box center [156, 370] width 14 height 14
type input "***"
type input "*"
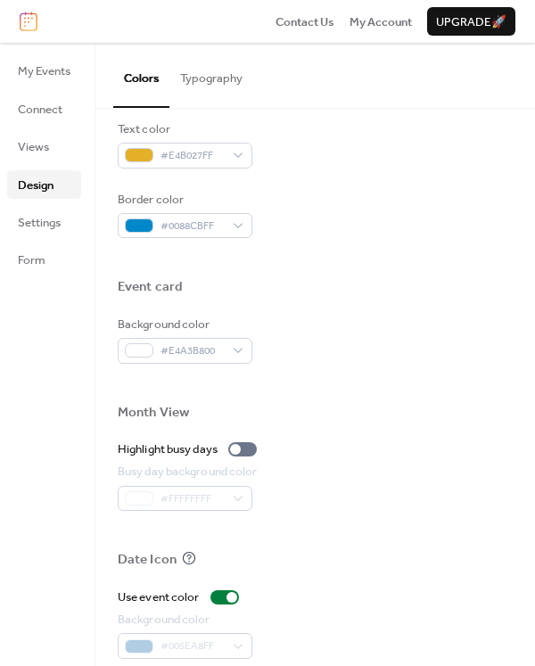
scroll to position [719, 0]
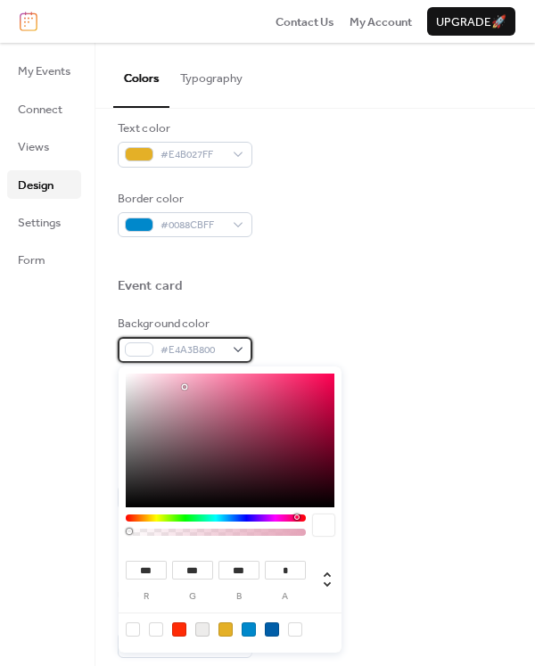
click at [239, 348] on div "#E4A3B800" at bounding box center [185, 349] width 135 height 25
click at [297, 628] on div at bounding box center [295, 629] width 14 height 14
click at [273, 630] on div at bounding box center [272, 629] width 14 height 14
type input "*"
type input "**"
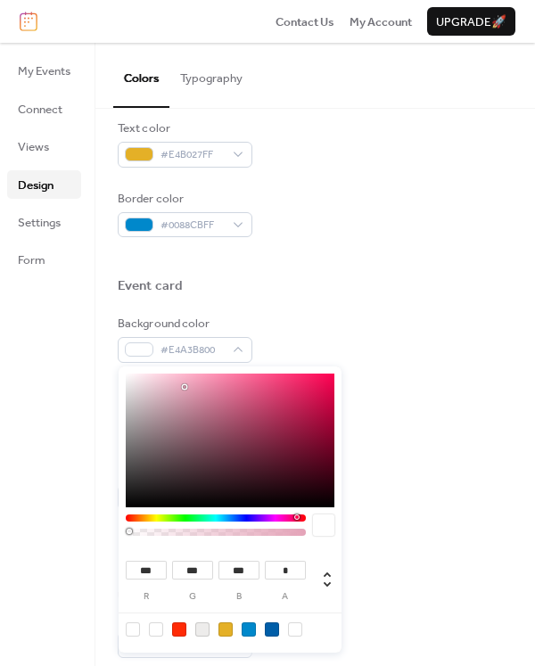
type input "***"
type input "*"
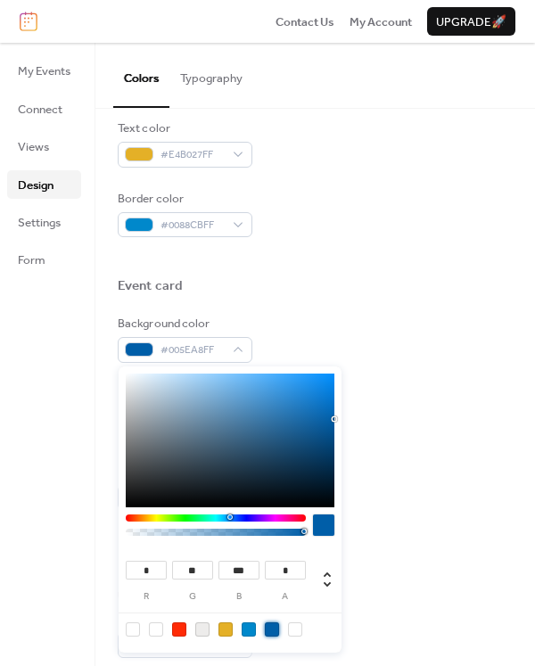
click at [251, 629] on div at bounding box center [249, 629] width 14 height 14
type input "***"
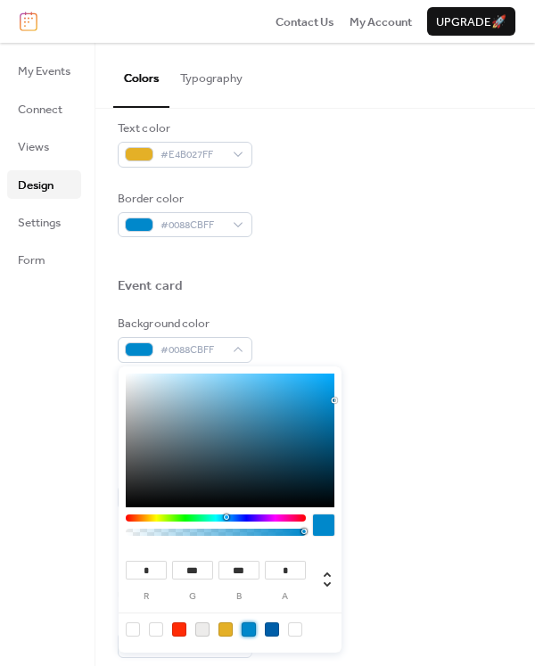
click at [291, 630] on div at bounding box center [295, 629] width 14 height 14
type input "***"
type input "*"
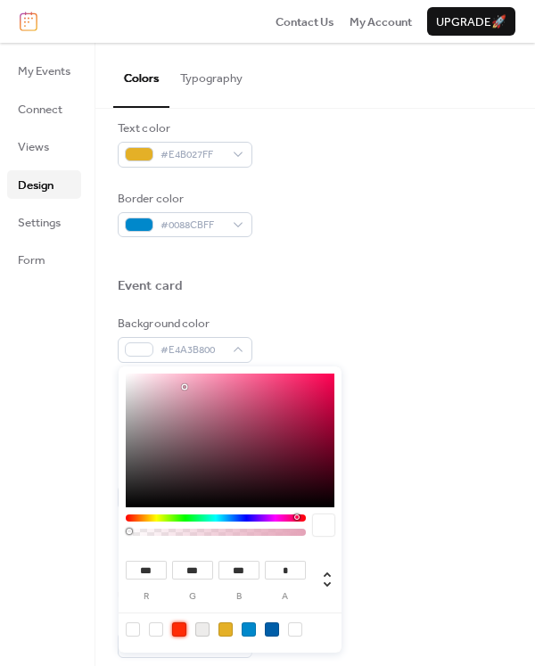
click at [180, 633] on div at bounding box center [179, 629] width 14 height 14
type input "***"
type input "**"
type input "*"
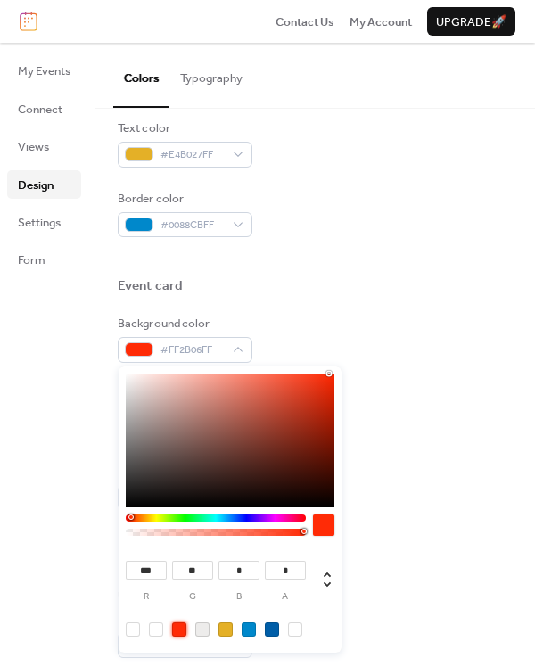
click at [298, 629] on div at bounding box center [295, 629] width 14 height 14
type input "***"
type input "*"
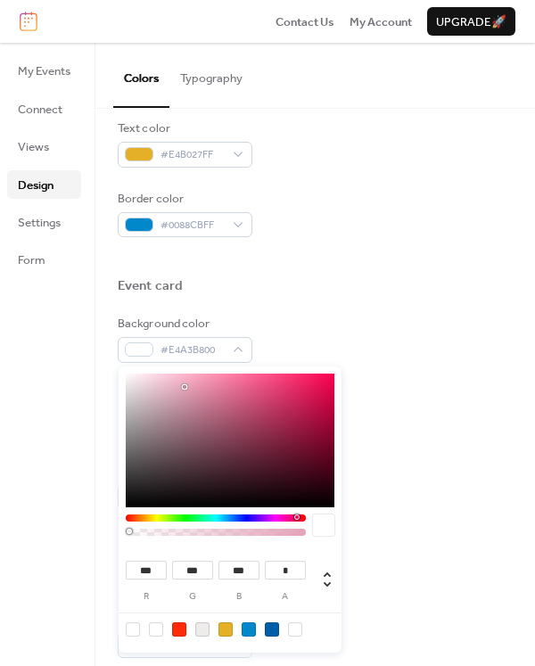
click at [382, 228] on div "Border color #0088CBFF" at bounding box center [315, 214] width 395 height 48
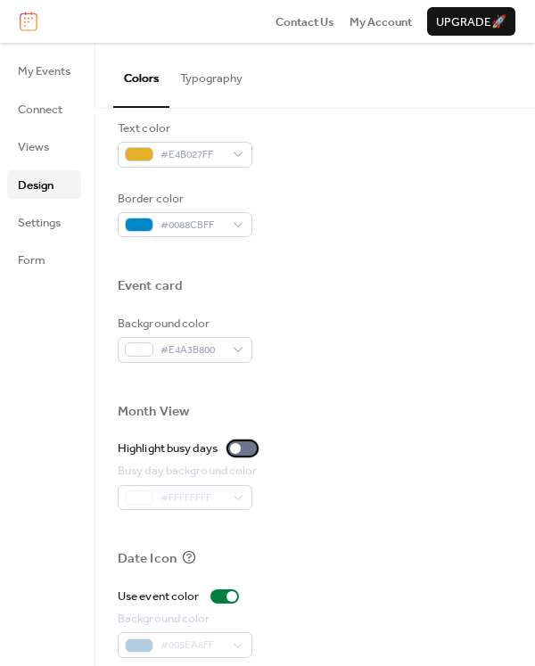
click at [250, 453] on div at bounding box center [242, 448] width 29 height 14
click at [250, 452] on div at bounding box center [249, 448] width 11 height 11
click at [357, 301] on div at bounding box center [315, 307] width 395 height 14
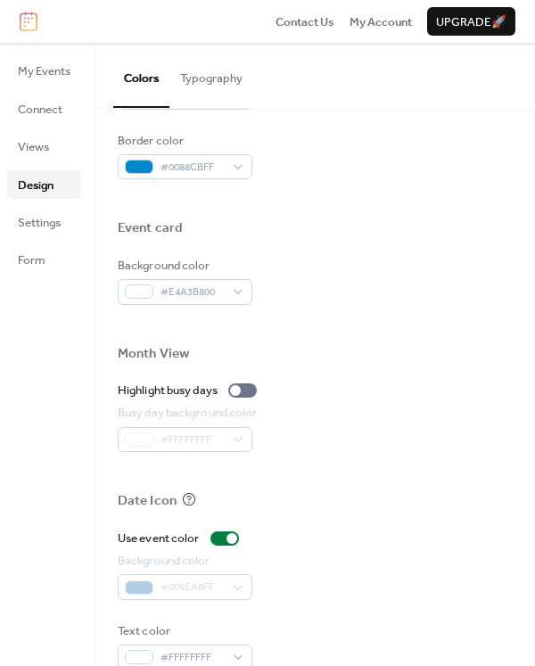
scroll to position [809, 0]
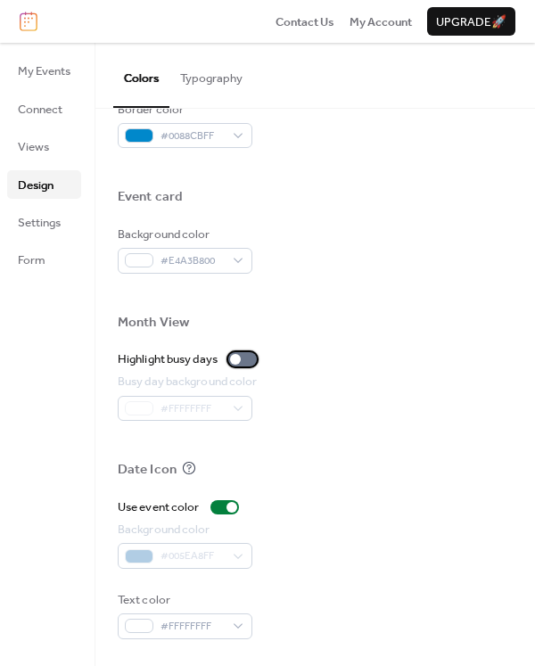
click at [244, 360] on div at bounding box center [242, 359] width 29 height 14
click at [245, 361] on div at bounding box center [242, 359] width 29 height 14
click at [220, 509] on div at bounding box center [224, 507] width 29 height 14
click at [220, 509] on div at bounding box center [217, 507] width 11 height 11
click at [220, 509] on div at bounding box center [224, 507] width 29 height 14
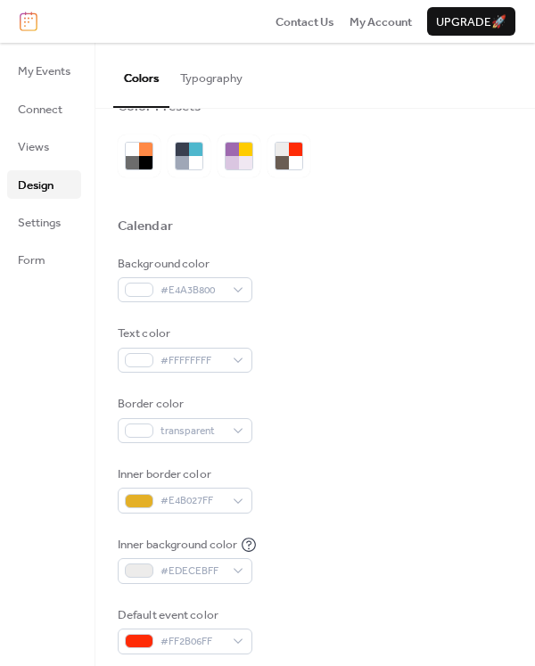
scroll to position [6, 0]
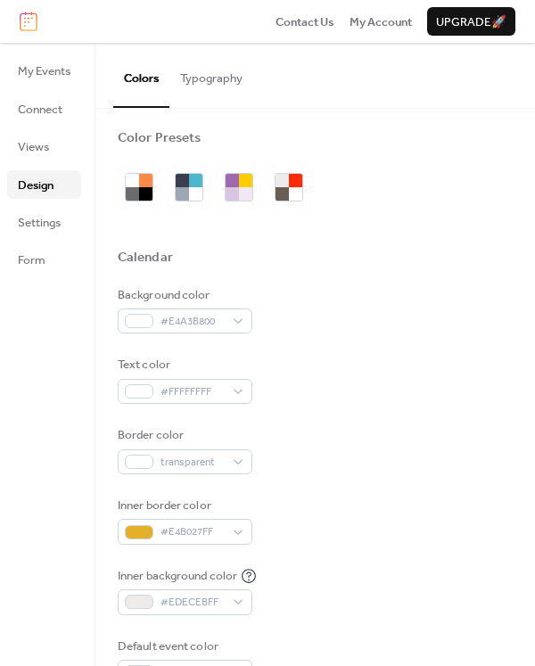
click at [228, 79] on button "Typography" at bounding box center [211, 74] width 84 height 62
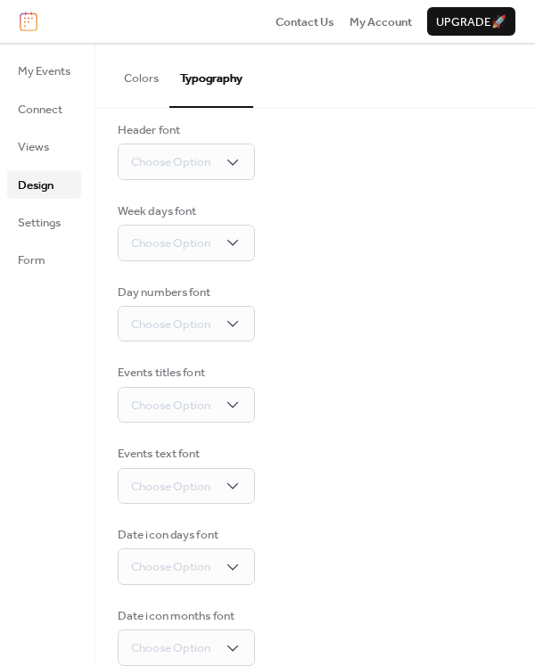
scroll to position [172, 0]
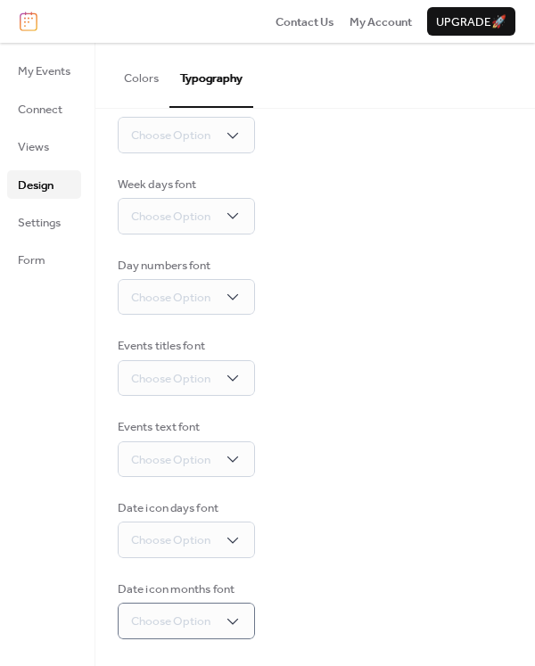
click at [411, 297] on div "Day numbers font Choose Option" at bounding box center [315, 286] width 395 height 59
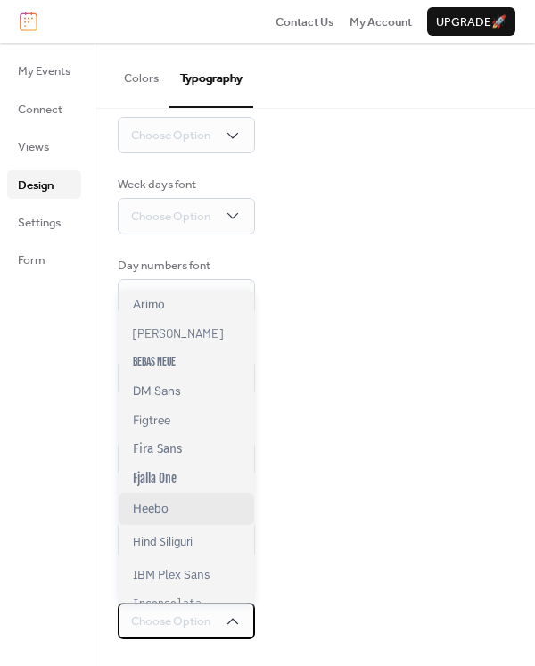
scroll to position [0, 0]
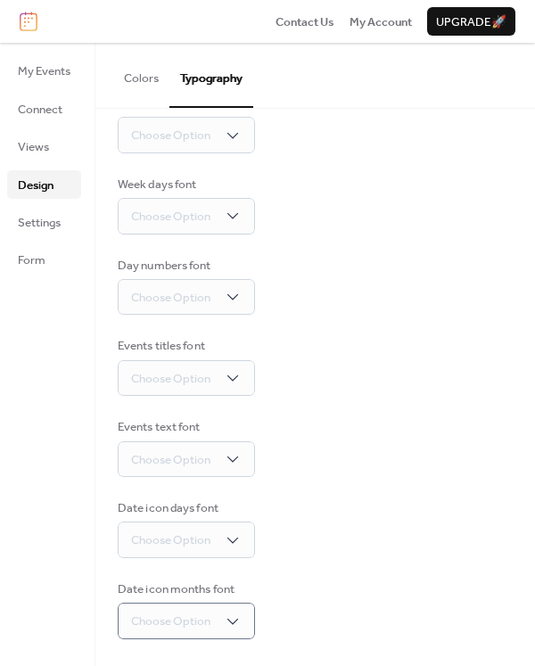
click at [412, 318] on div "Base Font Size ** px Font Families Header font Choose Option Week days font Cho…" at bounding box center [315, 301] width 395 height 676
click at [406, 318] on div "Base Font Size ** px Font Families Header font Choose Option Week days font Cho…" at bounding box center [315, 301] width 395 height 676
click at [45, 219] on span "Settings" at bounding box center [39, 223] width 43 height 18
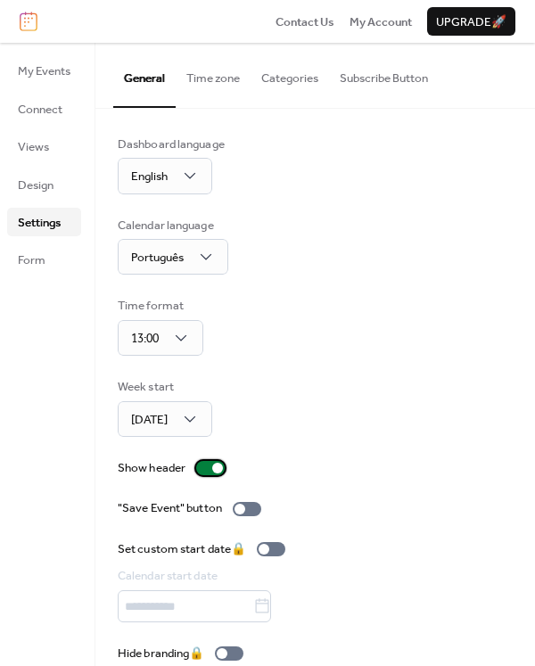
click at [218, 465] on div at bounding box center [217, 468] width 11 height 11
click at [218, 465] on div at bounding box center [210, 468] width 29 height 14
click at [218, 466] on div at bounding box center [217, 468] width 11 height 11
click at [254, 508] on div at bounding box center [247, 509] width 29 height 14
click at [254, 508] on div at bounding box center [254, 509] width 11 height 11
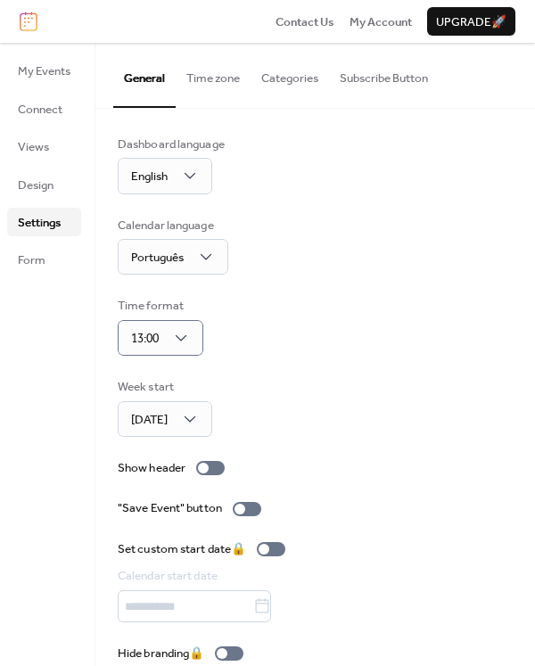
click at [449, 275] on div "Calendar language Português" at bounding box center [315, 246] width 395 height 59
click at [366, 179] on div "Dashboard language English" at bounding box center [315, 165] width 395 height 59
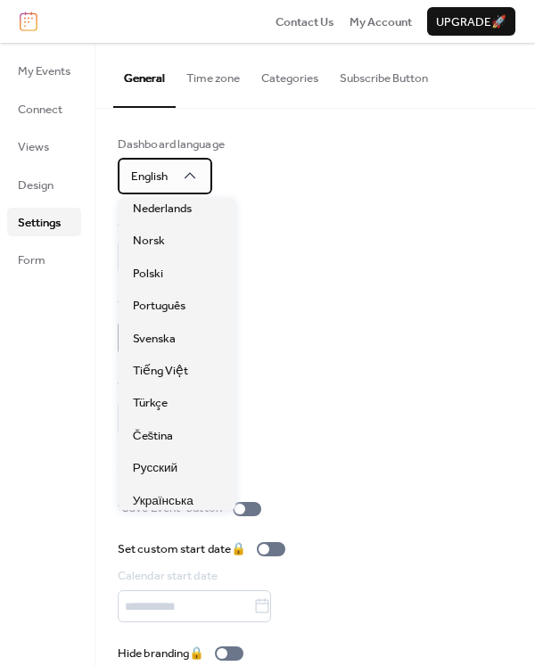
scroll to position [267, 0]
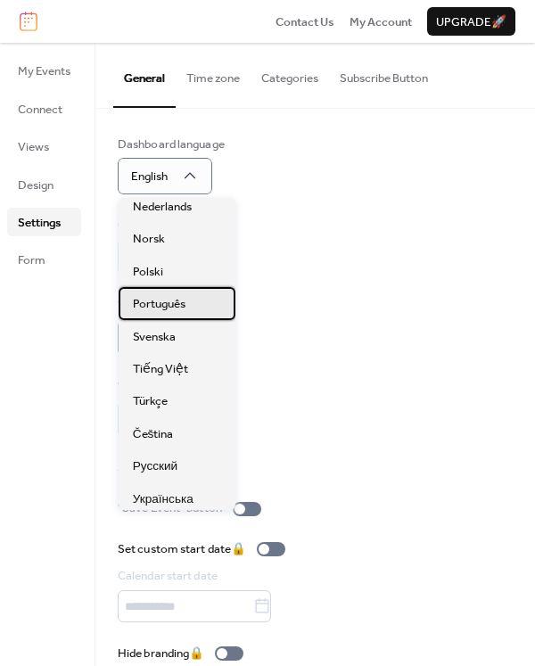
click at [185, 303] on span "Português" at bounding box center [159, 304] width 53 height 18
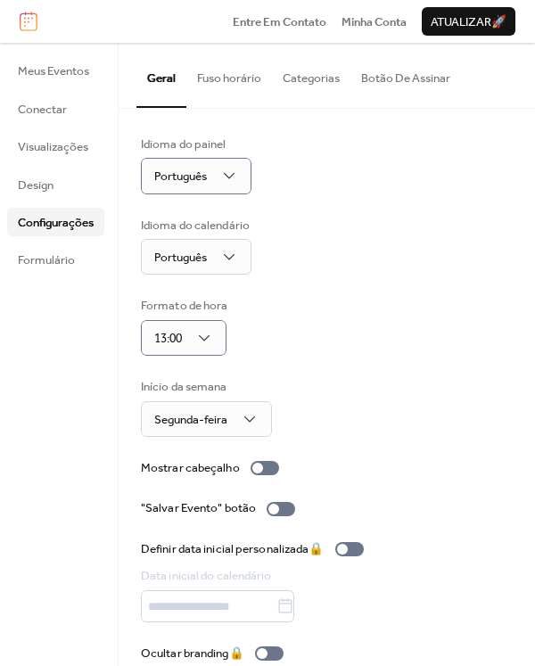
click at [222, 78] on button "Fuso horário" at bounding box center [229, 74] width 86 height 62
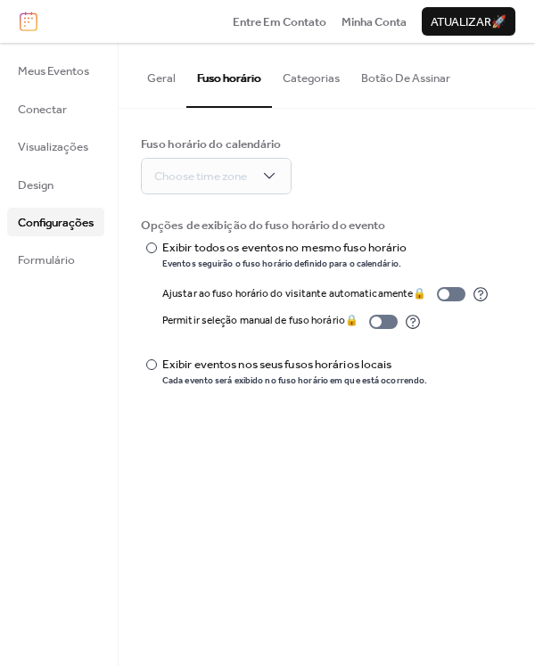
click at [310, 82] on button "Categorias" at bounding box center [311, 74] width 78 height 62
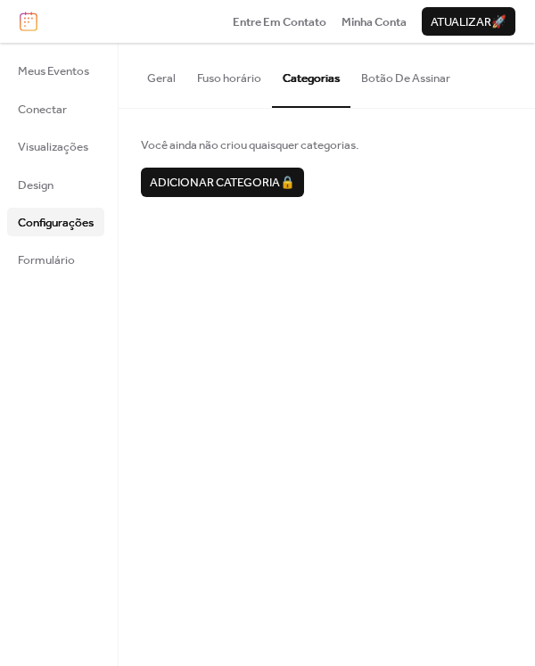
click at [383, 83] on button "Botão De Assinar" at bounding box center [405, 74] width 111 height 62
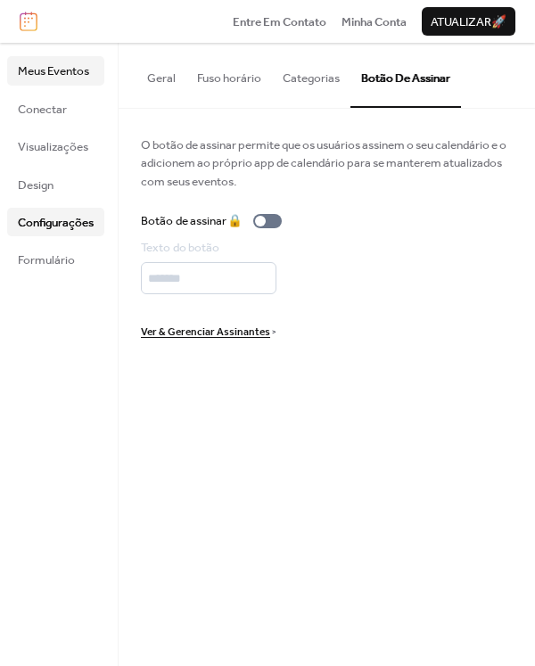
click at [85, 85] on link "Meus Eventos" at bounding box center [55, 70] width 97 height 29
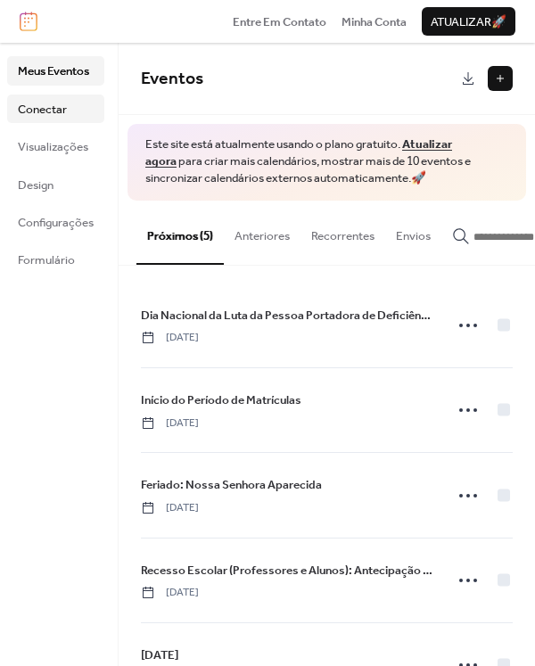
click at [45, 119] on span "Conectar" at bounding box center [42, 110] width 49 height 18
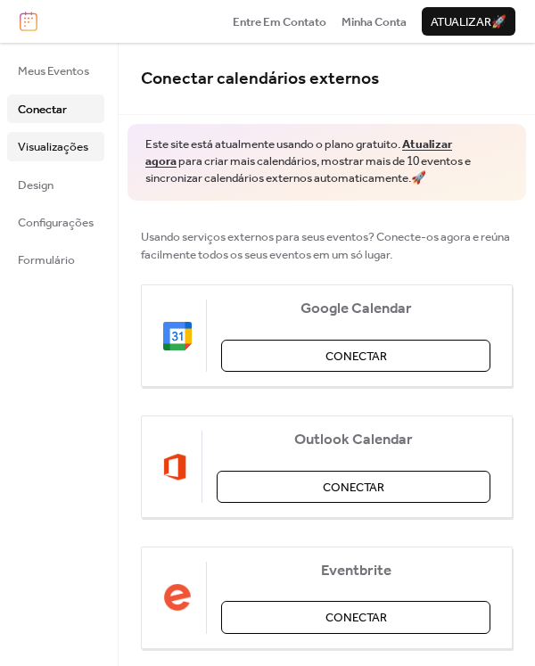
click at [58, 144] on span "Visualizações" at bounding box center [53, 147] width 70 height 18
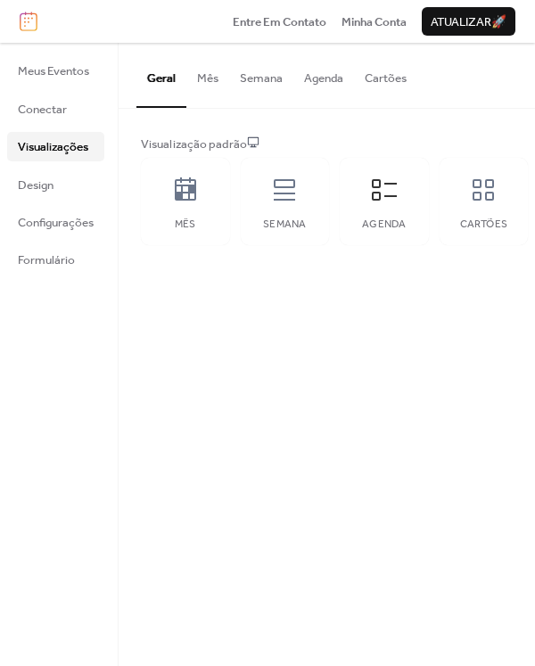
click at [203, 83] on button "Mês" at bounding box center [207, 74] width 43 height 62
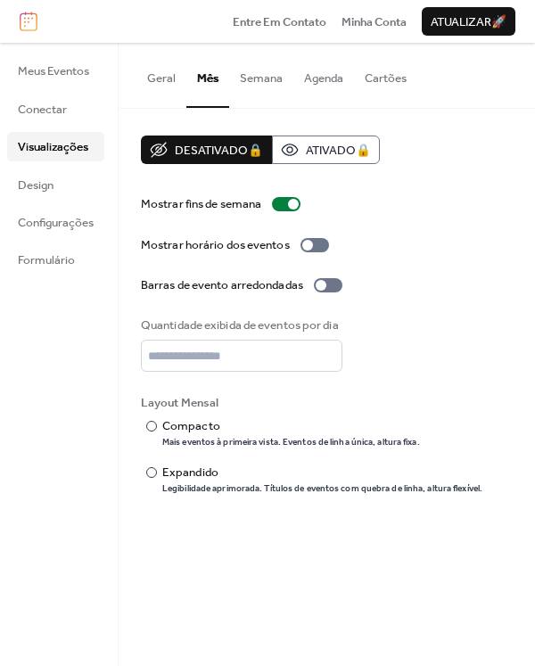
click at [261, 82] on button "Semana" at bounding box center [261, 74] width 64 height 62
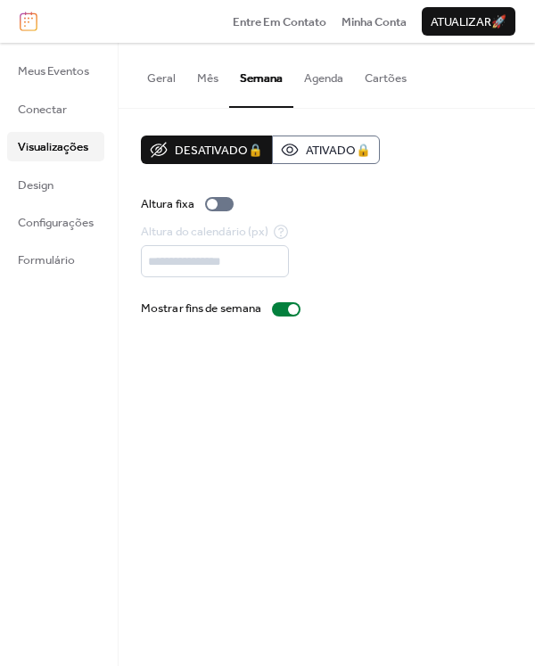
click at [338, 88] on button "Agenda" at bounding box center [323, 74] width 61 height 62
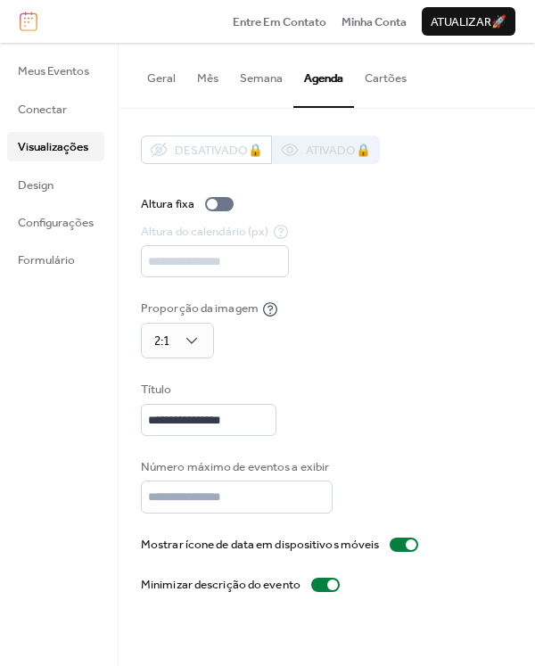
click at [371, 86] on button "Cartões" at bounding box center [385, 74] width 63 height 62
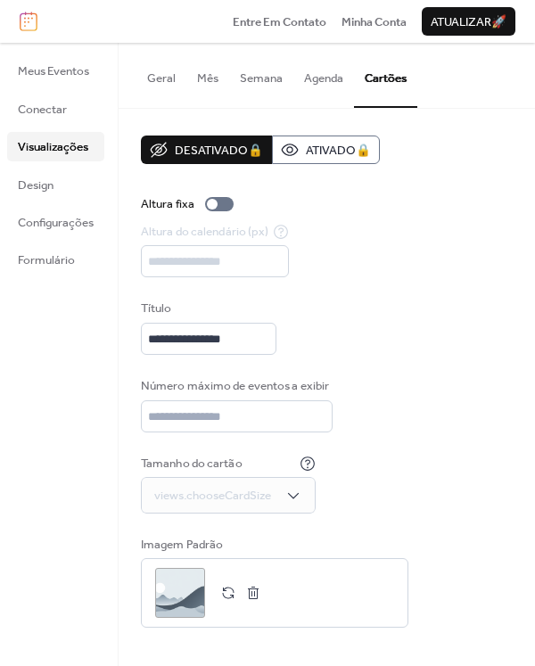
click at [336, 86] on button "Agenda" at bounding box center [323, 74] width 61 height 62
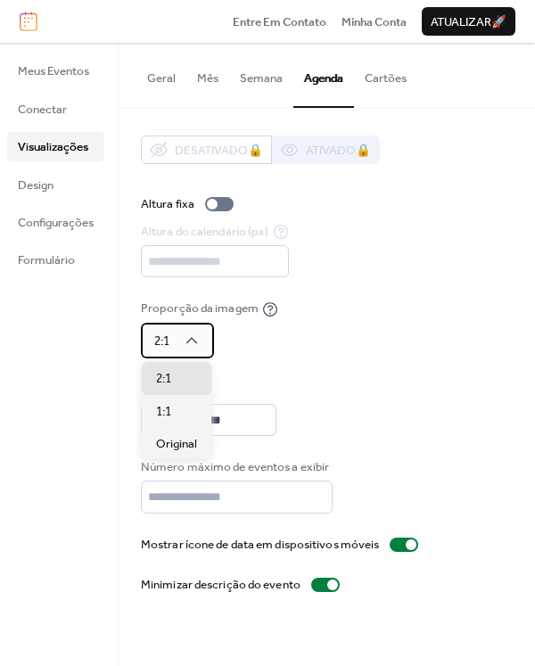
click at [202, 343] on div "2:1" at bounding box center [177, 341] width 73 height 36
click at [182, 408] on div "1:1" at bounding box center [177, 411] width 70 height 32
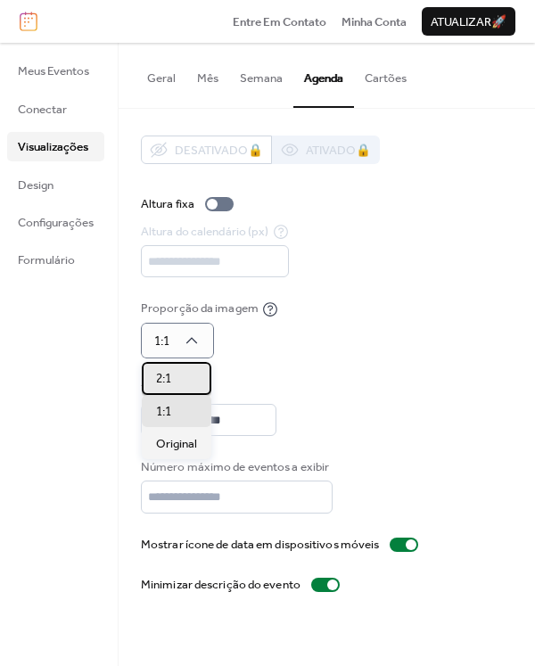
click at [188, 378] on div "2:1" at bounding box center [177, 378] width 70 height 32
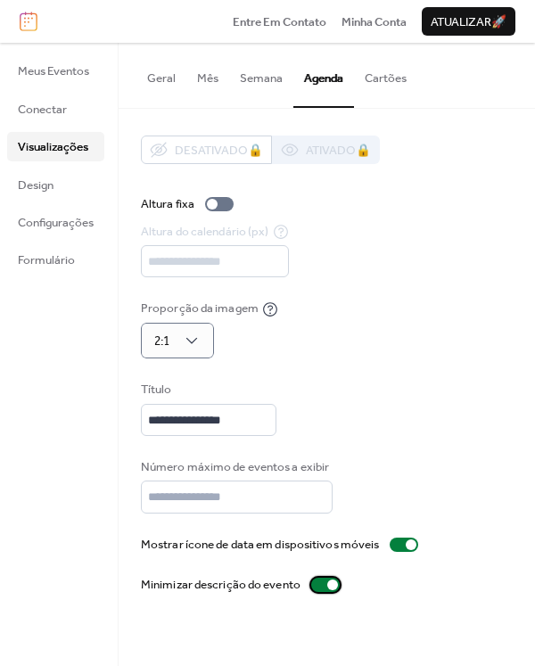
click at [328, 585] on div at bounding box center [332, 585] width 11 height 11
click at [330, 580] on div at bounding box center [325, 585] width 29 height 14
click at [407, 545] on div at bounding box center [404, 545] width 29 height 14
click at [231, 209] on div at bounding box center [219, 204] width 29 height 14
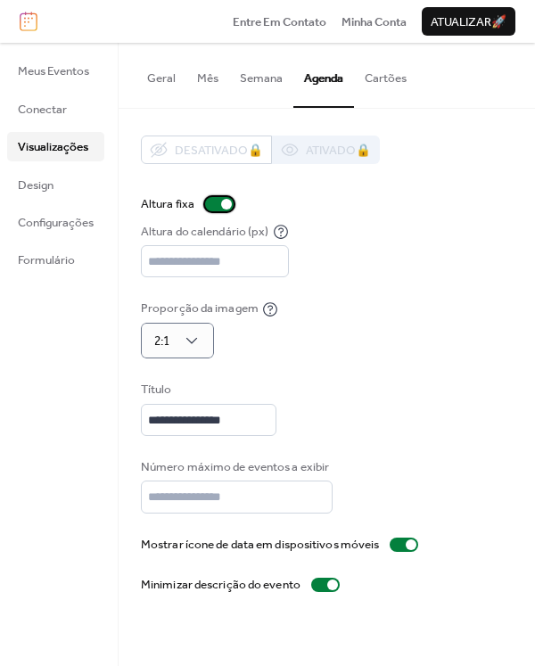
click at [231, 209] on div at bounding box center [219, 204] width 29 height 14
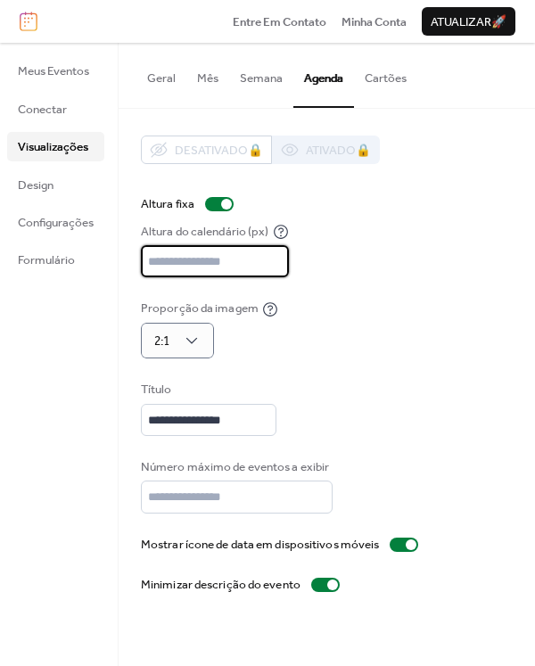
click at [152, 259] on input "***" at bounding box center [215, 261] width 148 height 32
drag, startPoint x: 155, startPoint y: 260, endPoint x: 144, endPoint y: 260, distance: 10.7
click at [147, 260] on input "***" at bounding box center [215, 261] width 148 height 32
click at [217, 210] on div at bounding box center [219, 204] width 29 height 14
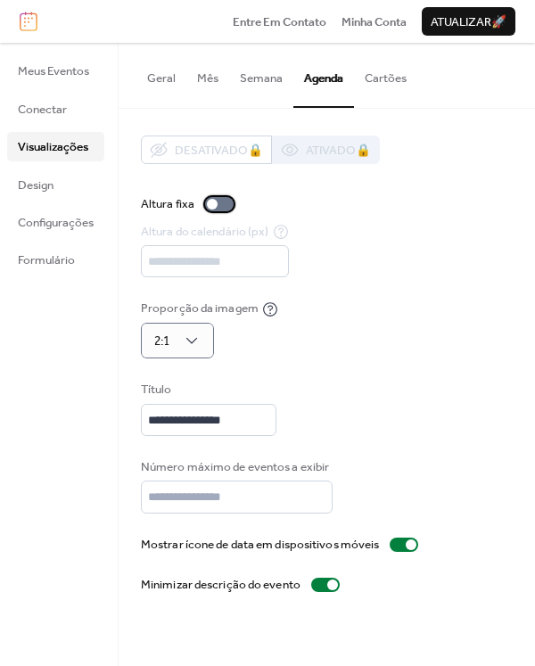
click at [225, 204] on div at bounding box center [219, 204] width 29 height 14
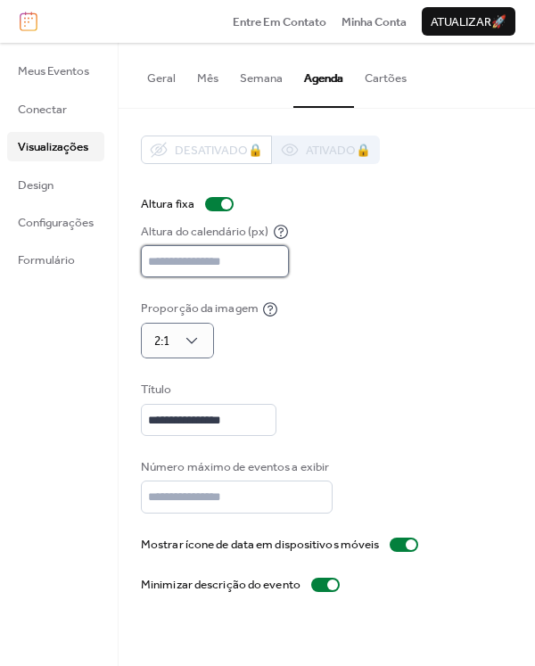
click at [281, 256] on input "***" at bounding box center [215, 261] width 148 height 32
type input "***"
click at [277, 267] on input "***" at bounding box center [215, 261] width 148 height 32
click at [221, 207] on div at bounding box center [219, 204] width 29 height 14
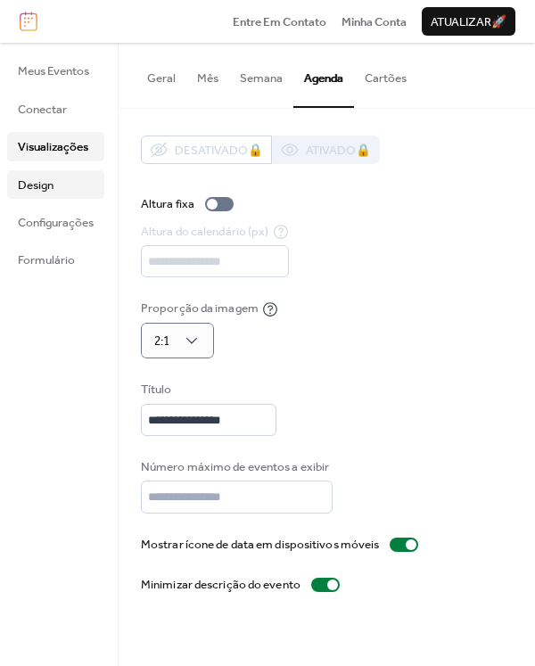
click at [46, 178] on span "Design" at bounding box center [36, 186] width 36 height 18
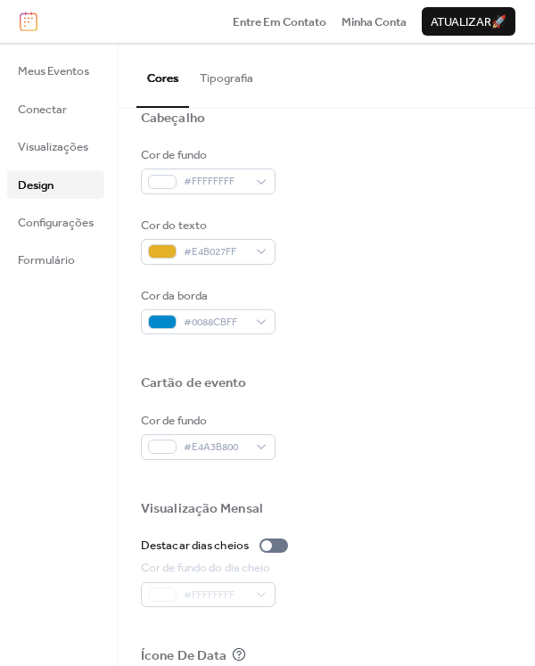
scroll to position [624, 0]
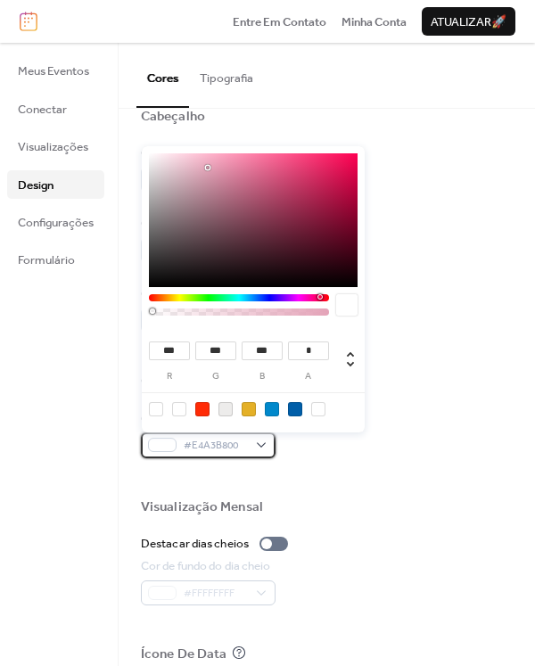
click at [266, 446] on div "#E4A3B800" at bounding box center [208, 444] width 135 height 25
click at [153, 410] on div at bounding box center [156, 409] width 14 height 14
type input "*"
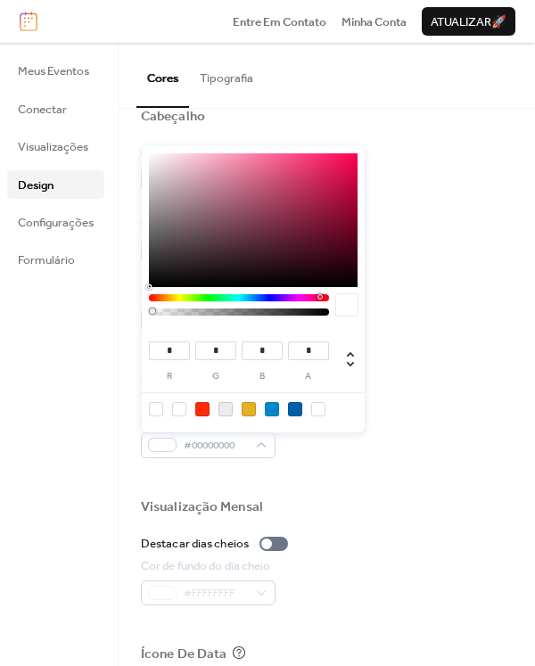
click at [422, 354] on div at bounding box center [327, 353] width 372 height 40
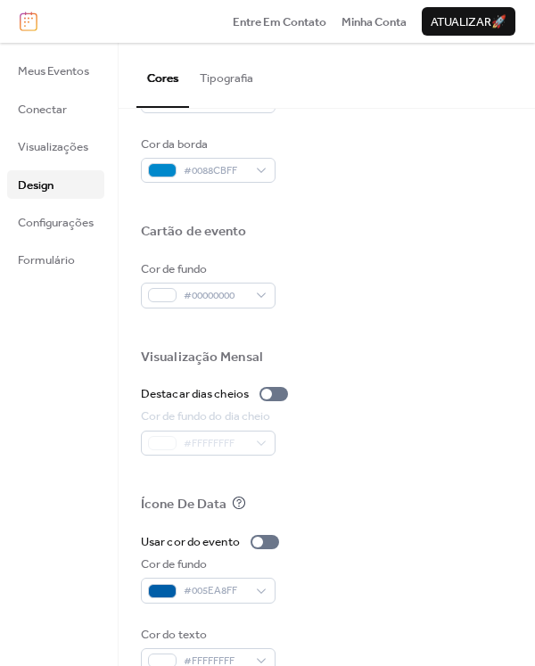
scroll to position [802, 0]
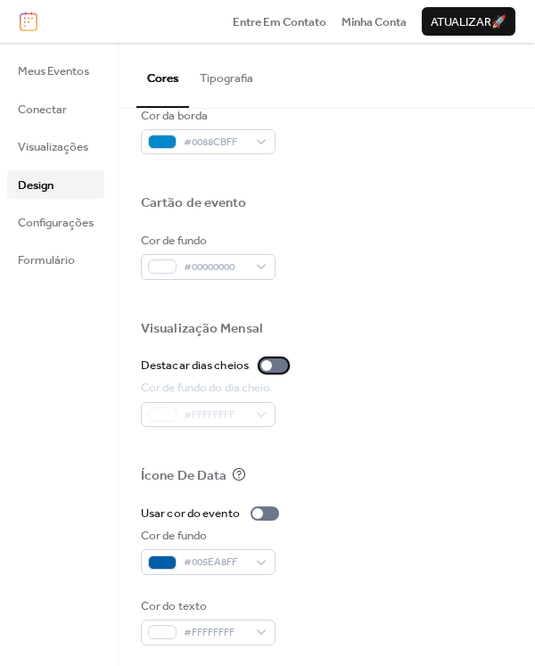
click at [275, 366] on div at bounding box center [273, 365] width 29 height 14
click at [263, 514] on div at bounding box center [257, 513] width 11 height 11
click at [264, 514] on div at bounding box center [265, 513] width 29 height 14
click at [366, 444] on div at bounding box center [327, 447] width 372 height 40
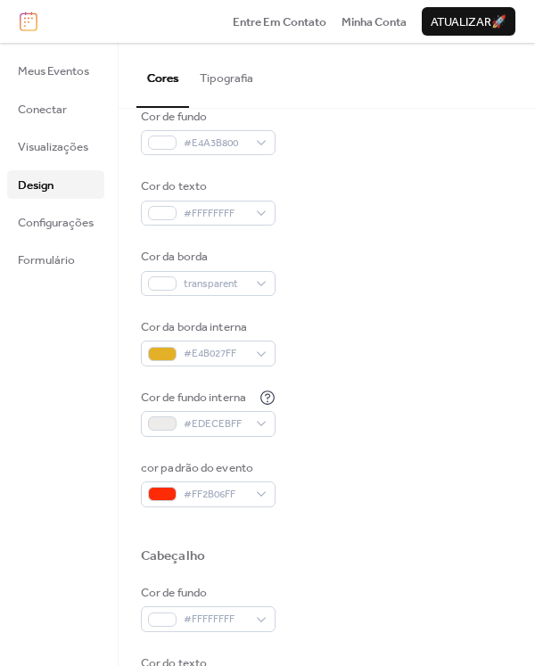
scroll to position [95, 0]
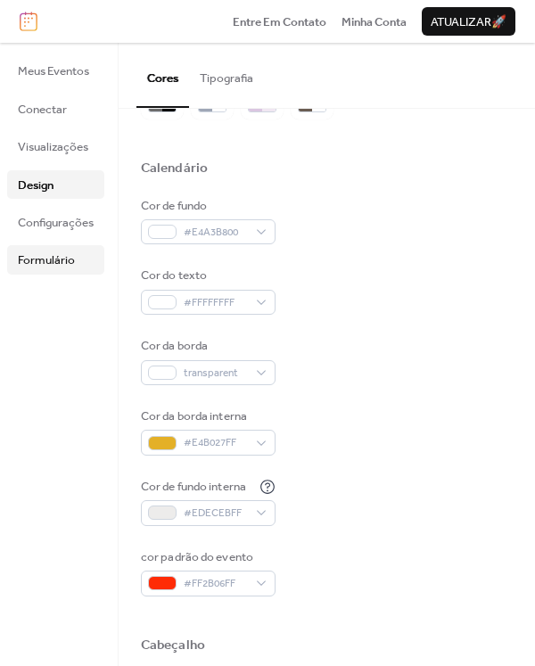
click at [40, 267] on span "Formulário" at bounding box center [46, 260] width 57 height 18
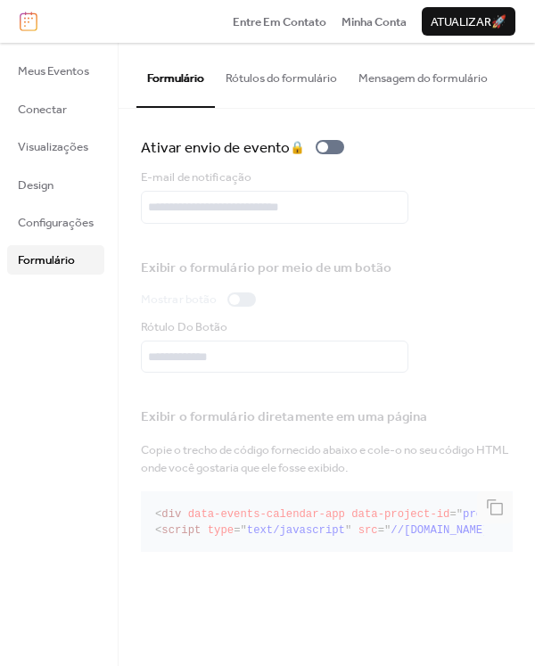
click at [293, 86] on button "Rótulos do formulário" at bounding box center [281, 74] width 133 height 62
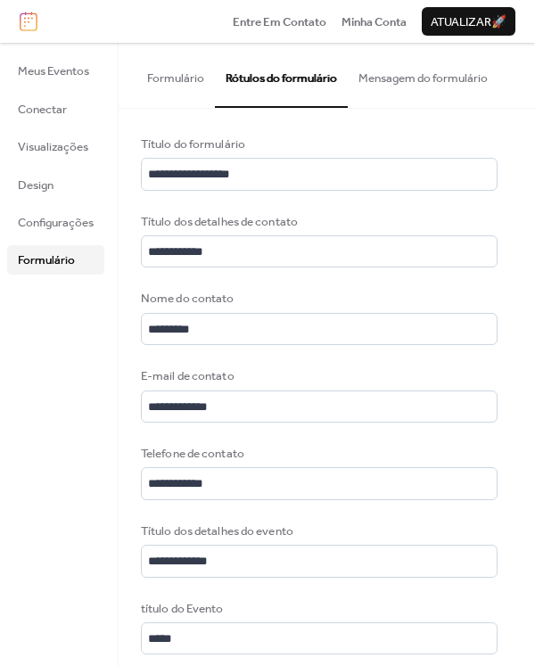
click at [403, 81] on button "Mensagem do formulário" at bounding box center [423, 74] width 151 height 62
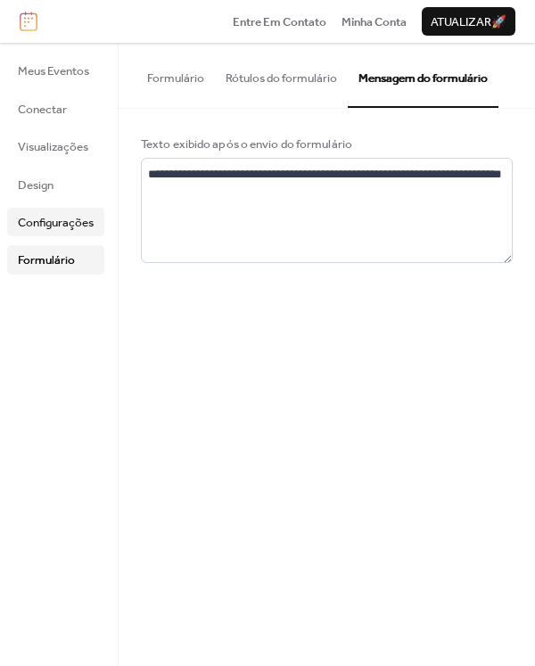
click at [39, 216] on span "Configurações" at bounding box center [56, 223] width 76 height 18
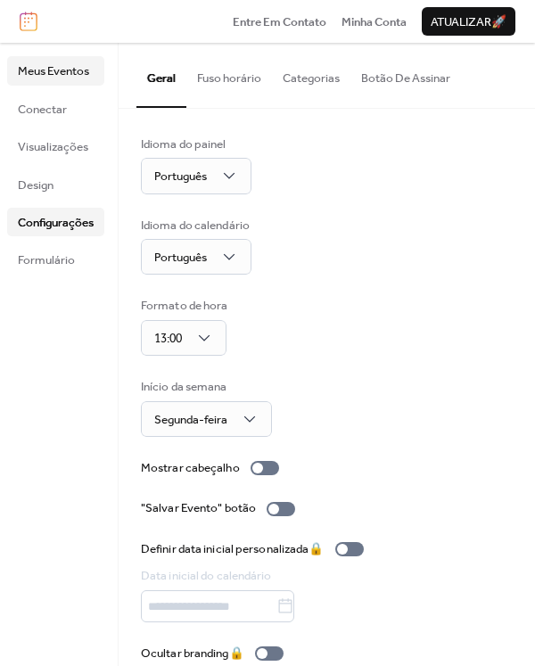
click at [54, 70] on span "Meus Eventos" at bounding box center [53, 71] width 71 height 18
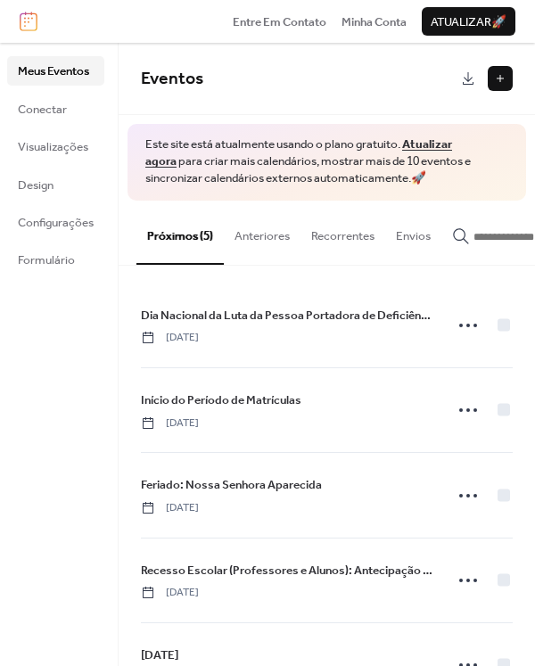
click at [425, 142] on link "Atualizar agora" at bounding box center [298, 153] width 307 height 40
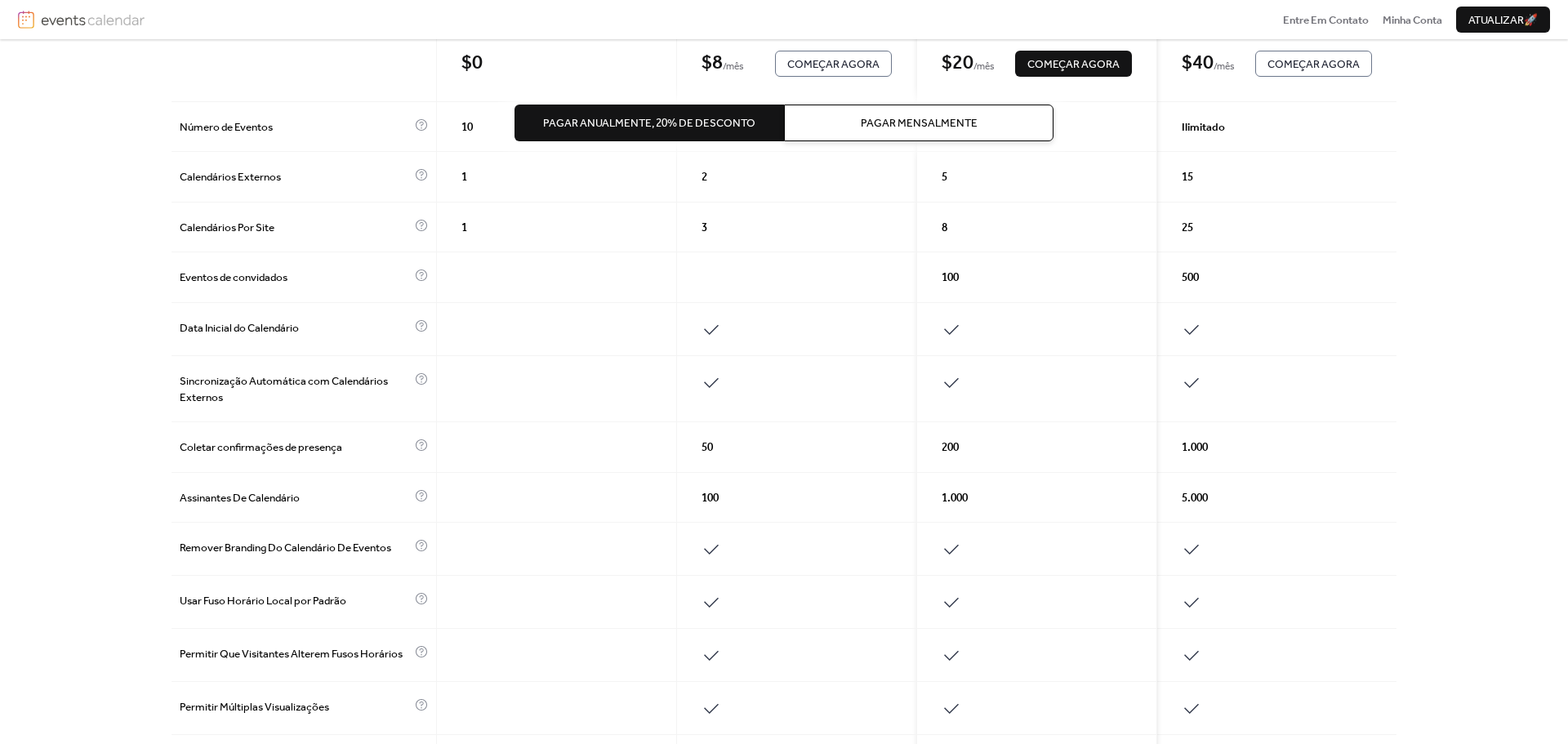
scroll to position [245, 0]
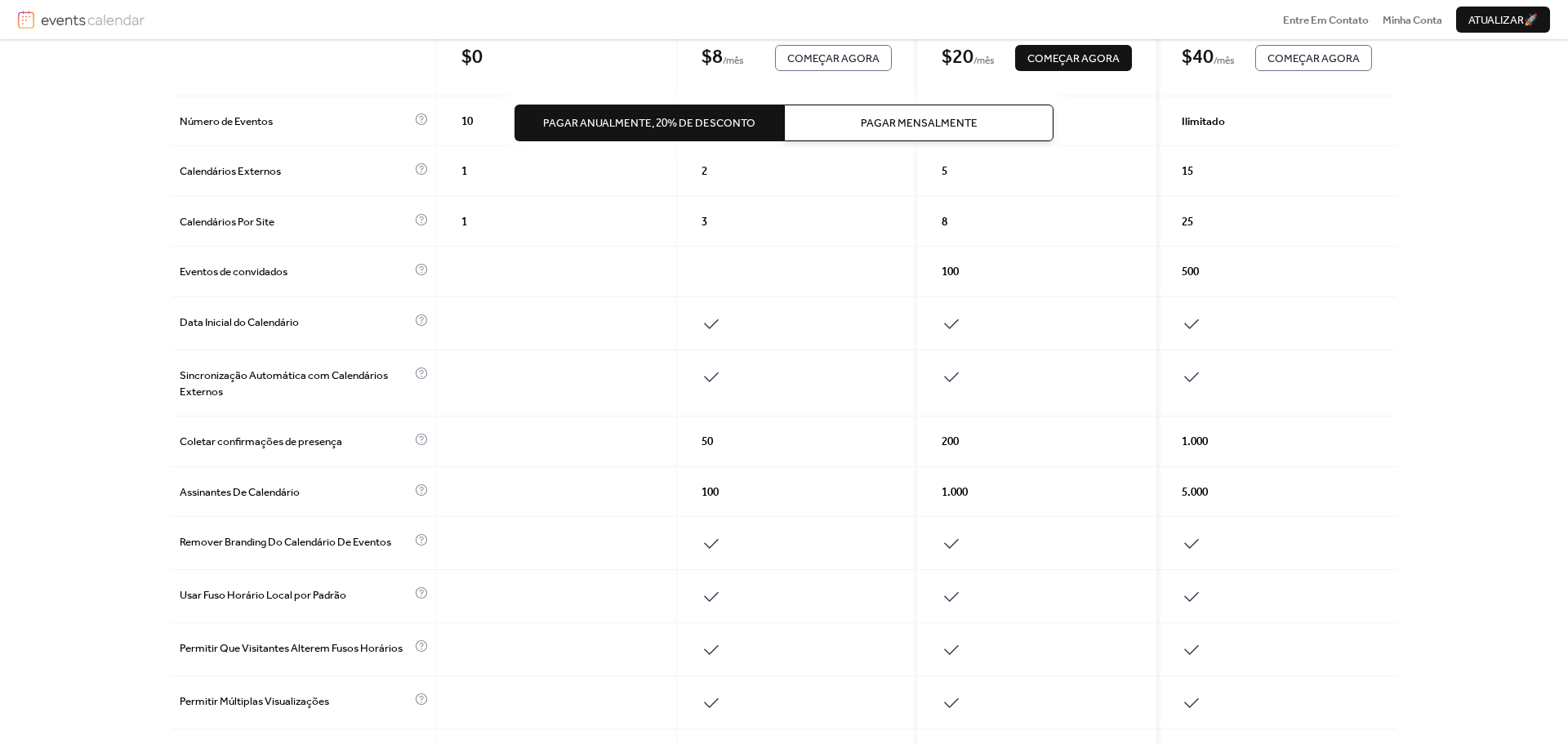
click at [911, 124] on span "Pagar Mensalmente" at bounding box center [919, 124] width 116 height 16
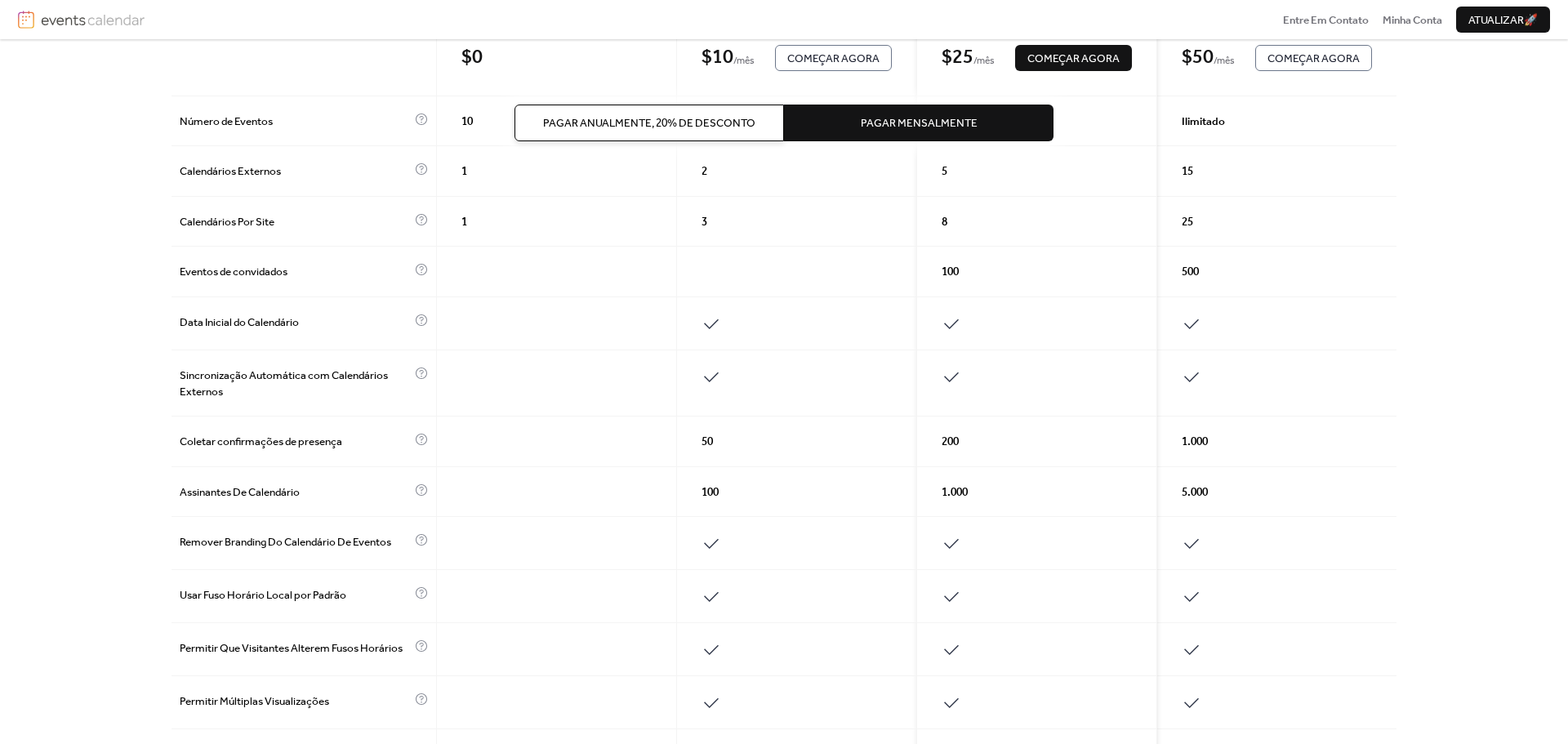
click at [753, 124] on span "Pagar Anualmente, 20% de desconto" at bounding box center [649, 124] width 212 height 16
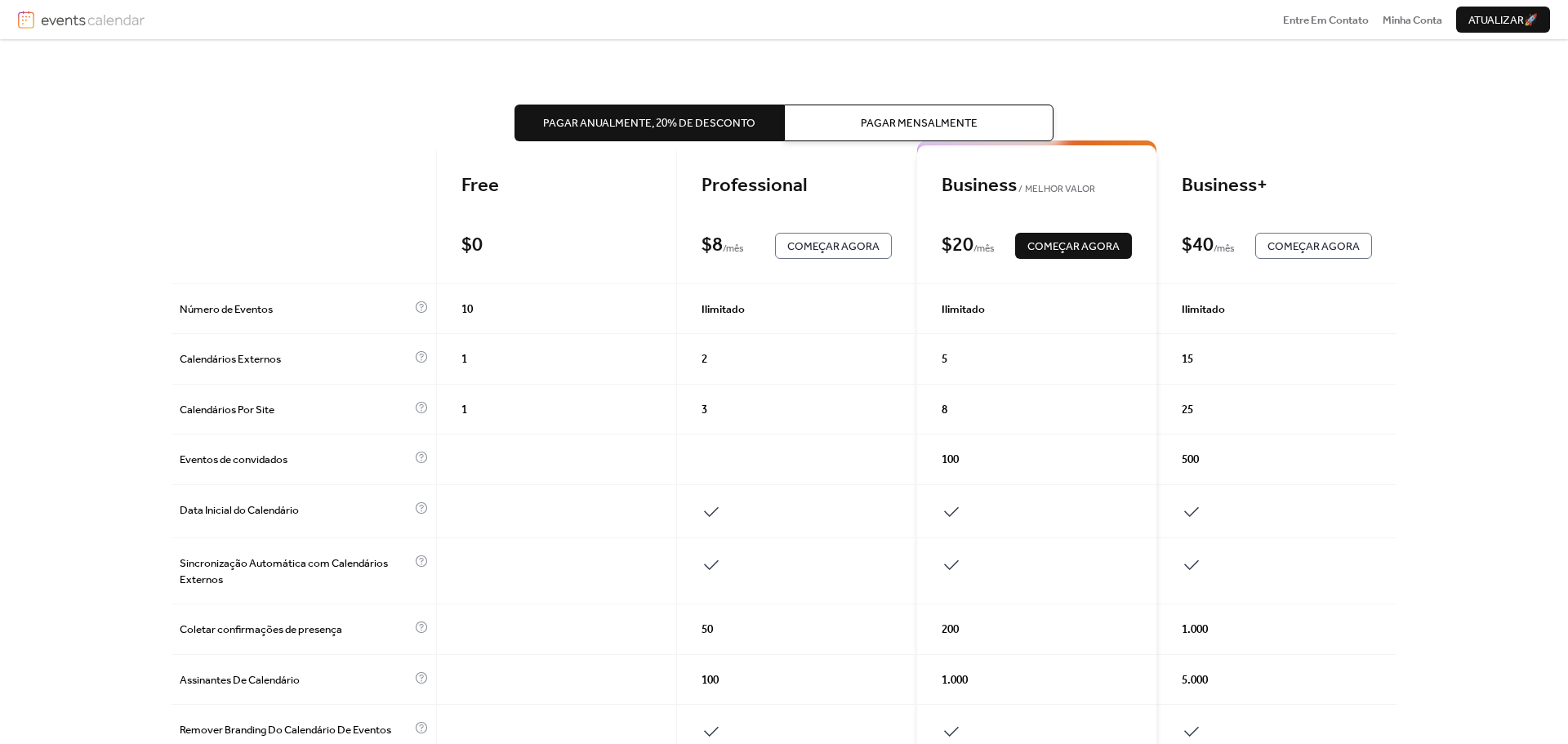
scroll to position [0, 0]
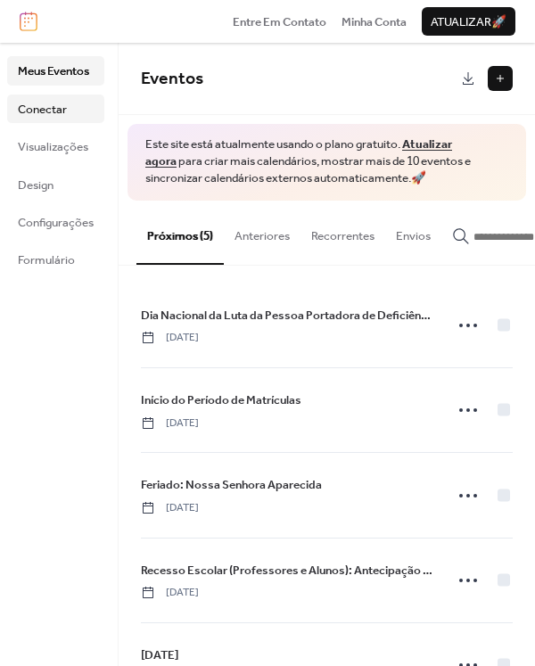
click at [45, 112] on span "Conectar" at bounding box center [42, 110] width 49 height 18
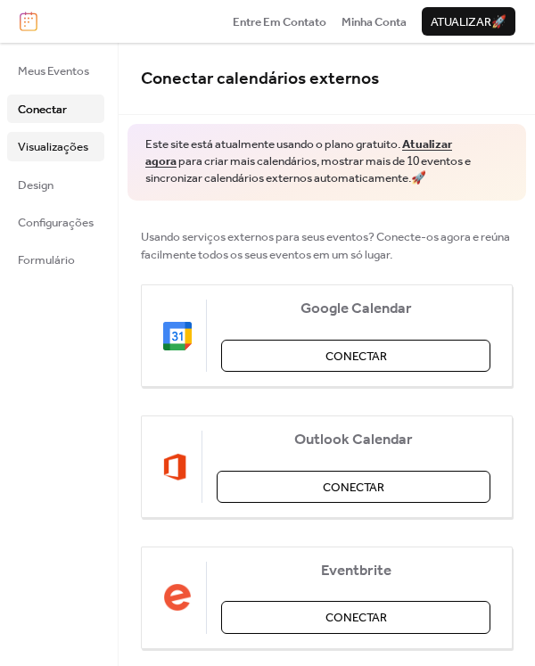
click at [53, 139] on span "Visualizações" at bounding box center [53, 147] width 70 height 18
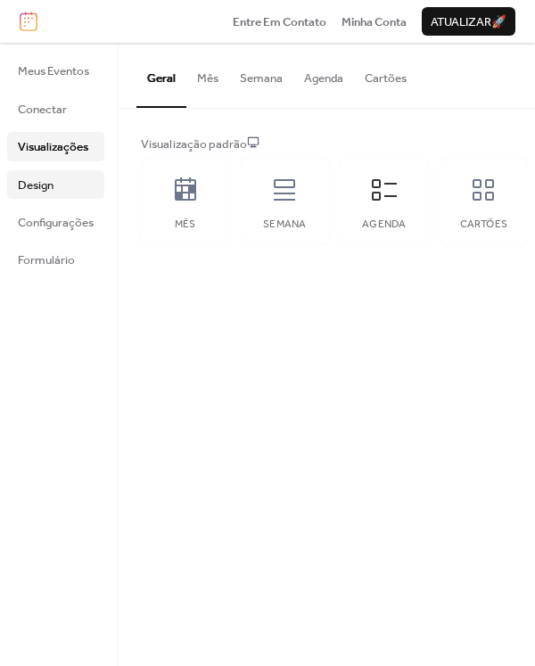
click at [33, 194] on span "Design" at bounding box center [36, 186] width 36 height 18
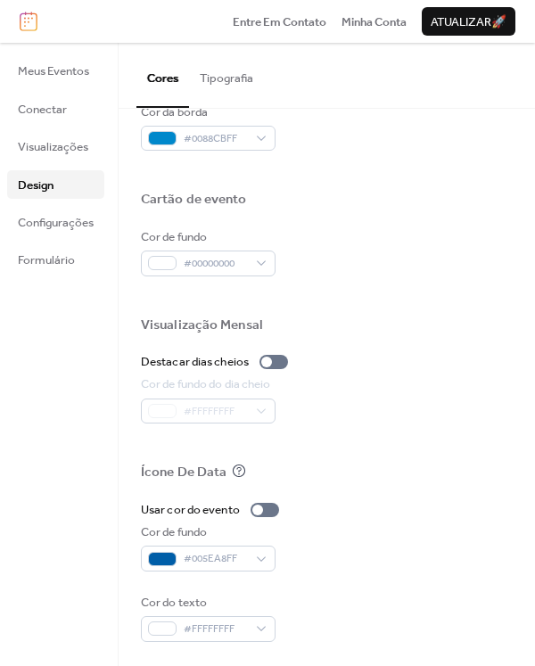
scroll to position [809, 0]
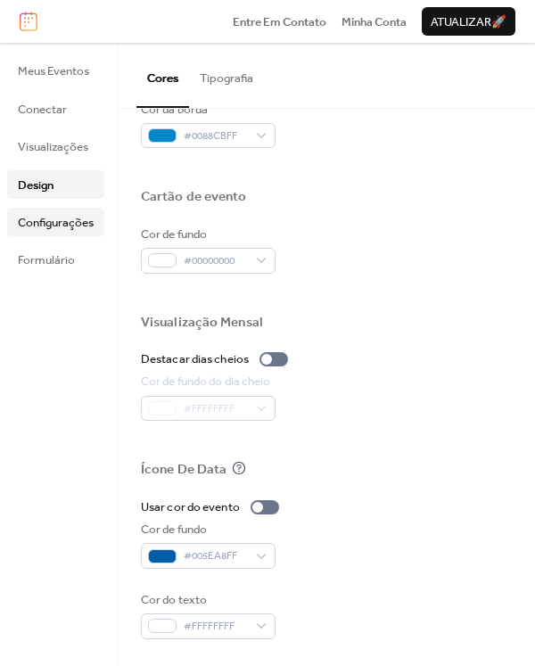
click at [73, 227] on span "Configurações" at bounding box center [56, 223] width 76 height 18
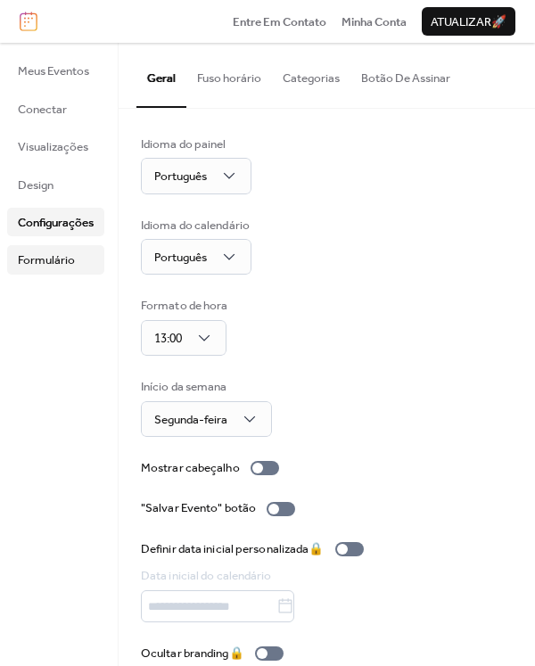
click at [66, 257] on span "Formulário" at bounding box center [46, 260] width 57 height 18
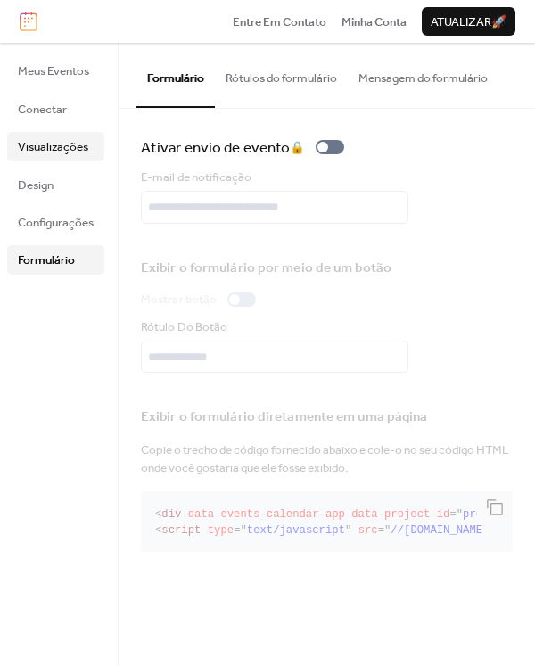
click at [63, 153] on span "Visualizações" at bounding box center [53, 147] width 70 height 18
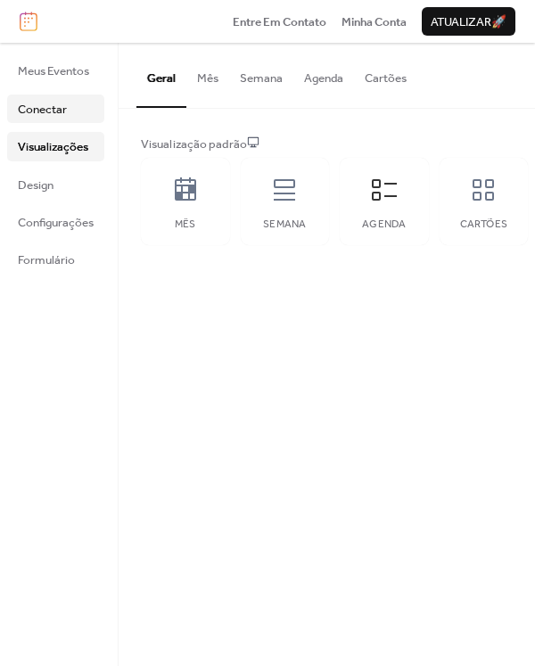
click at [51, 104] on span "Conectar" at bounding box center [42, 110] width 49 height 18
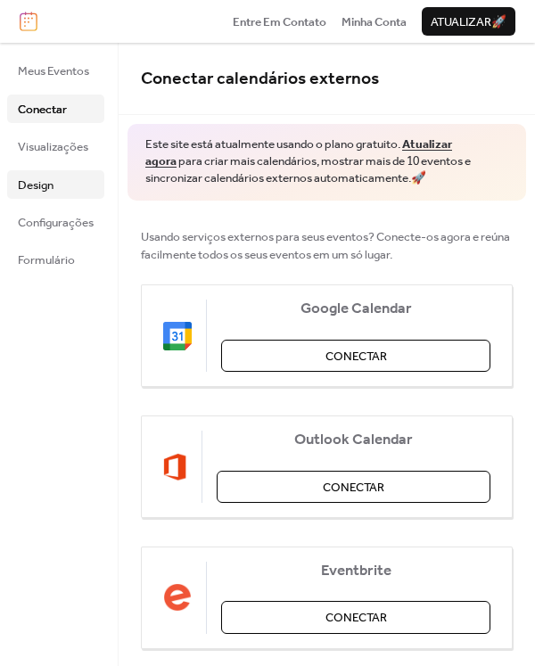
click at [36, 179] on span "Design" at bounding box center [36, 186] width 36 height 18
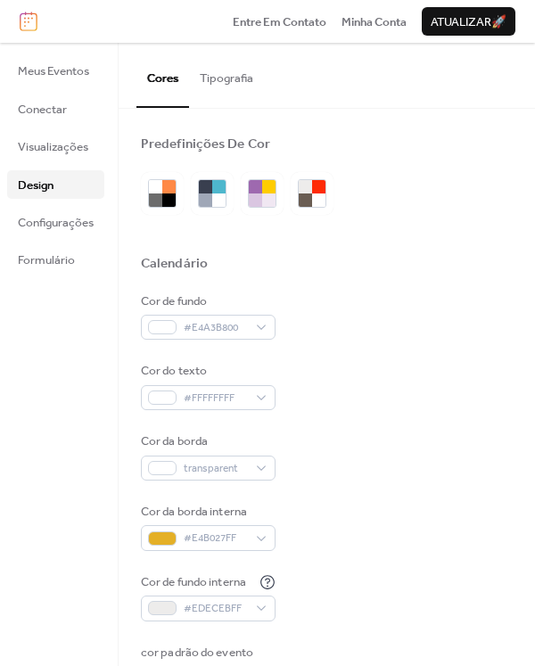
click at [222, 89] on button "Tipografia" at bounding box center [226, 74] width 75 height 62
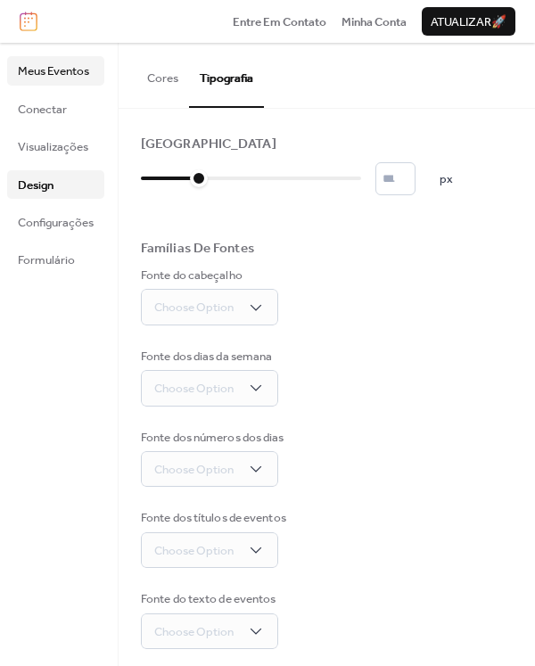
click at [51, 72] on span "Meus Eventos" at bounding box center [53, 71] width 71 height 18
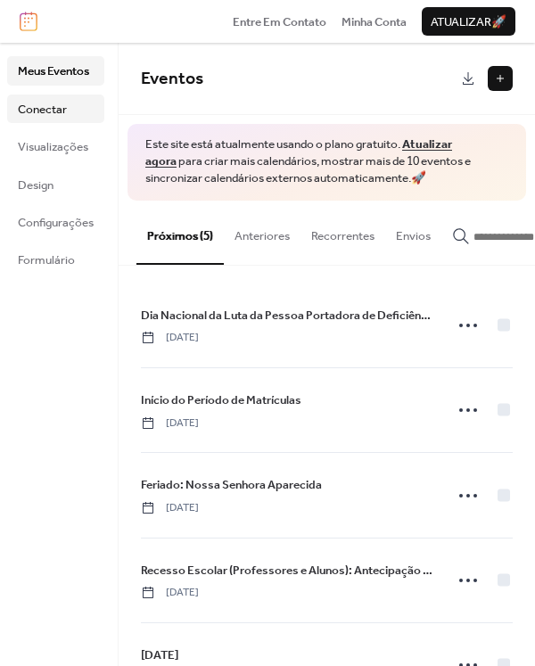
click at [37, 112] on span "Conectar" at bounding box center [42, 110] width 49 height 18
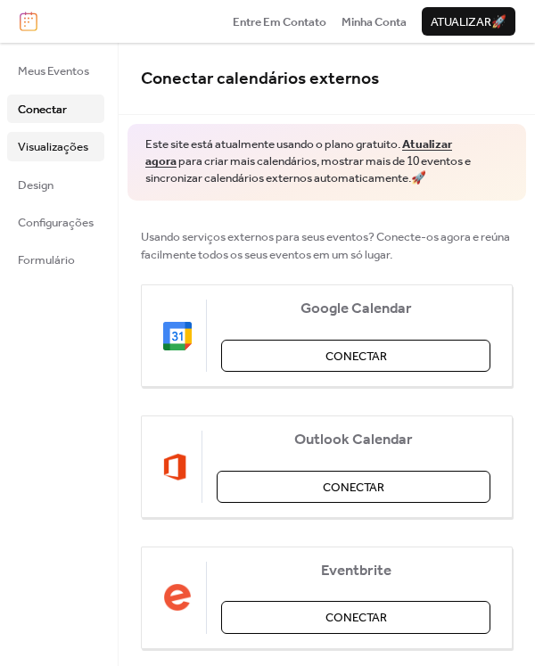
click at [61, 154] on span "Visualizações" at bounding box center [53, 147] width 70 height 18
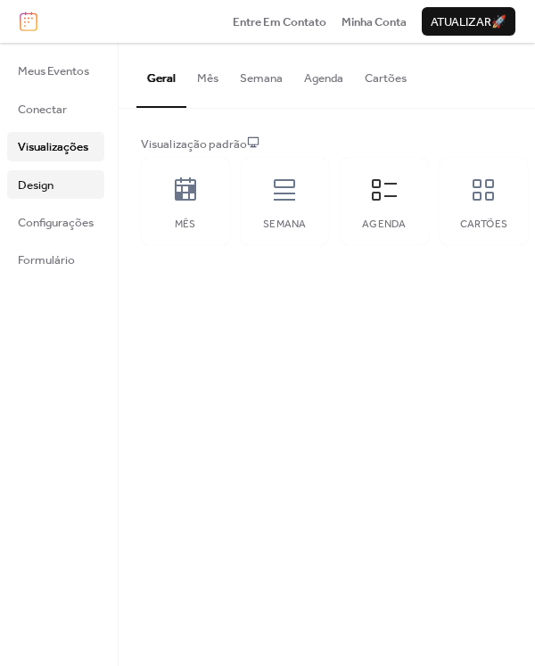
click at [62, 190] on link "Design" at bounding box center [55, 184] width 97 height 29
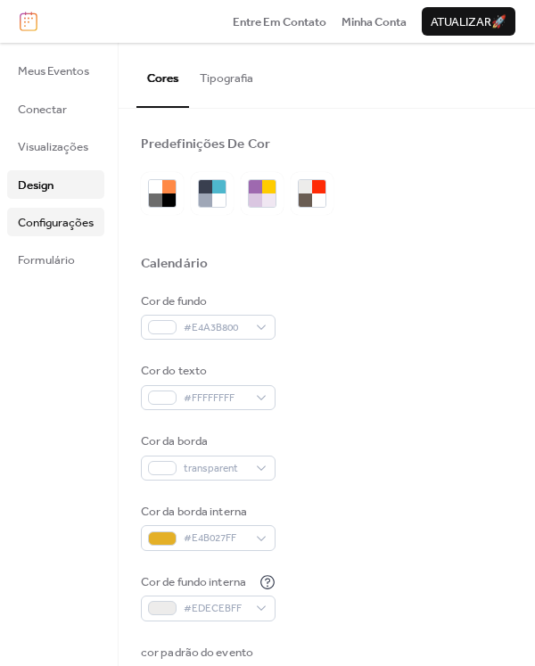
click at [53, 219] on span "Configurações" at bounding box center [56, 223] width 76 height 18
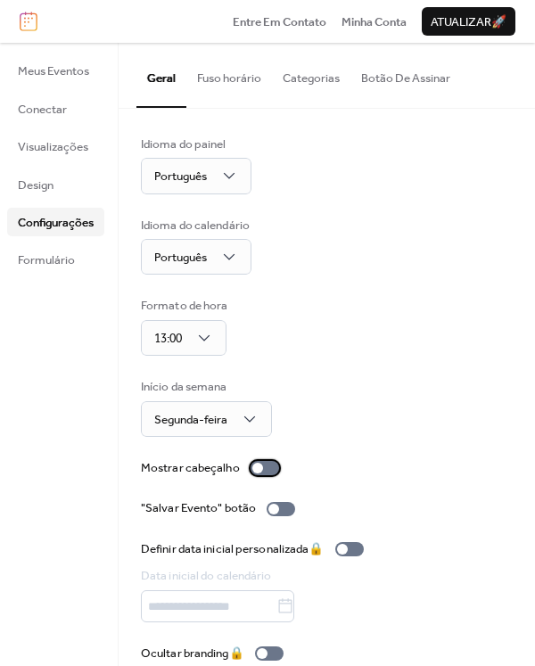
click at [257, 471] on div at bounding box center [257, 468] width 11 height 11
click at [264, 470] on div at bounding box center [265, 468] width 29 height 14
